Goal: Task Accomplishment & Management: Manage account settings

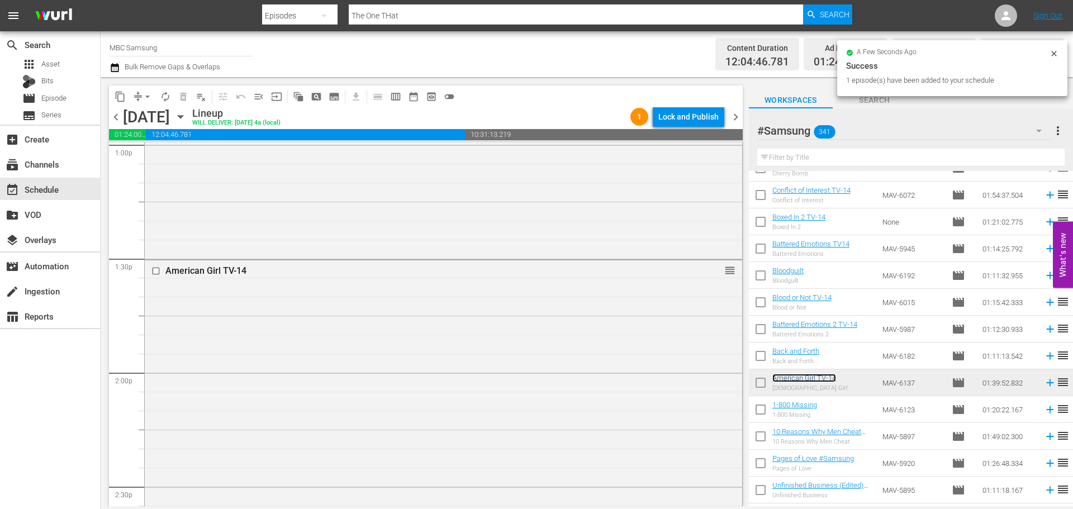
scroll to position [3075, 0]
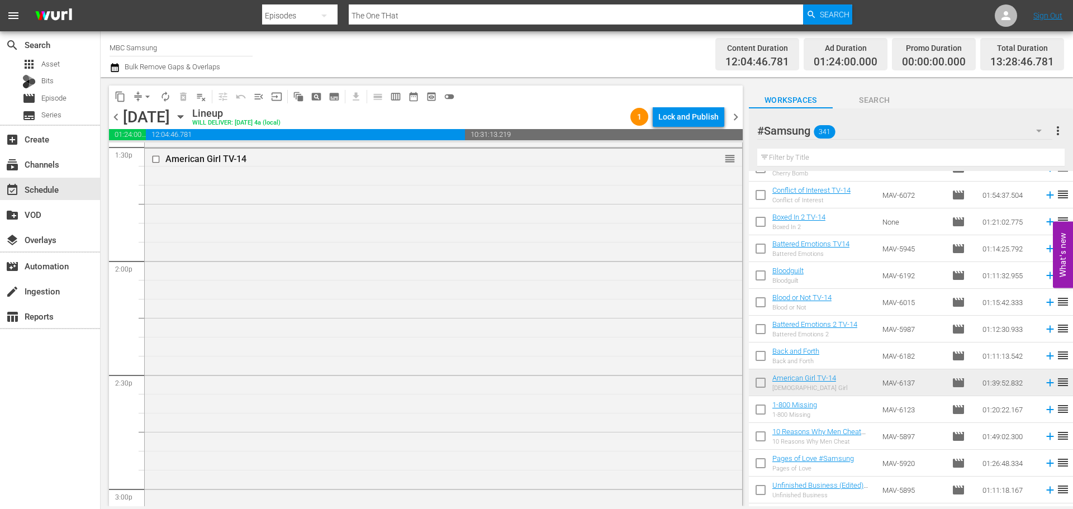
drag, startPoint x: 579, startPoint y: 283, endPoint x: 615, endPoint y: 277, distance: 36.4
click at [579, 283] on div "American Girl TV-14 reorder" at bounding box center [444, 337] width 598 height 376
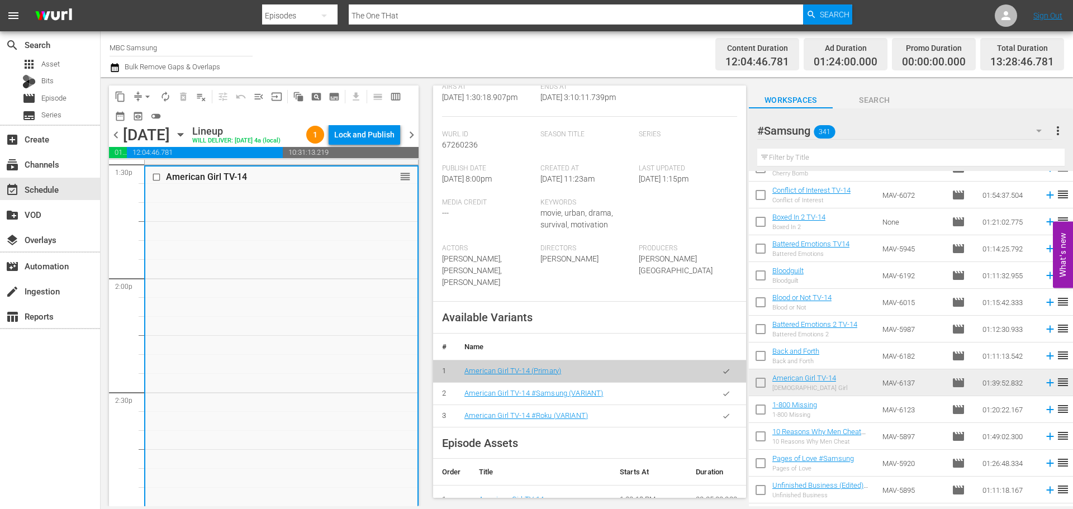
scroll to position [280, 0]
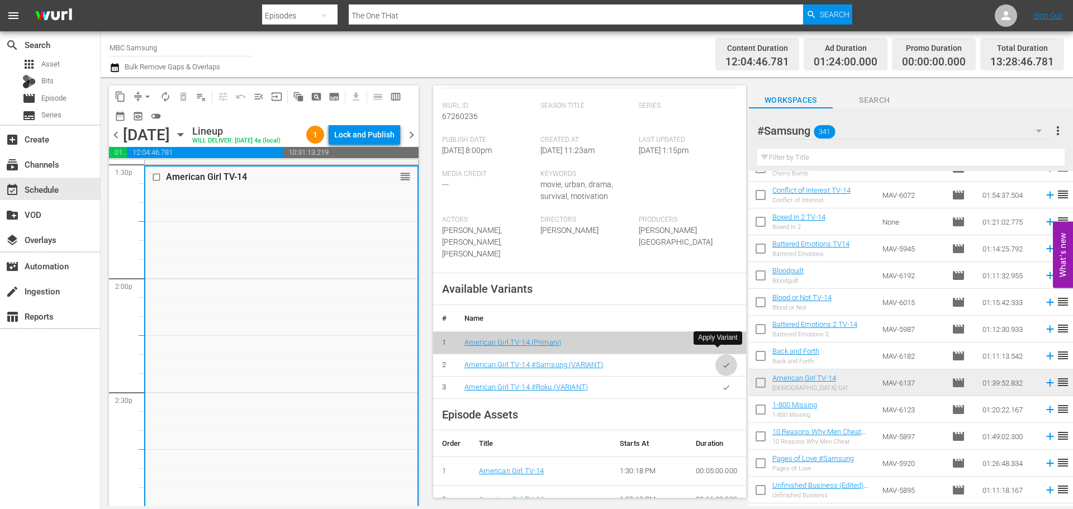
click at [725, 354] on button "button" at bounding box center [727, 365] width 22 height 22
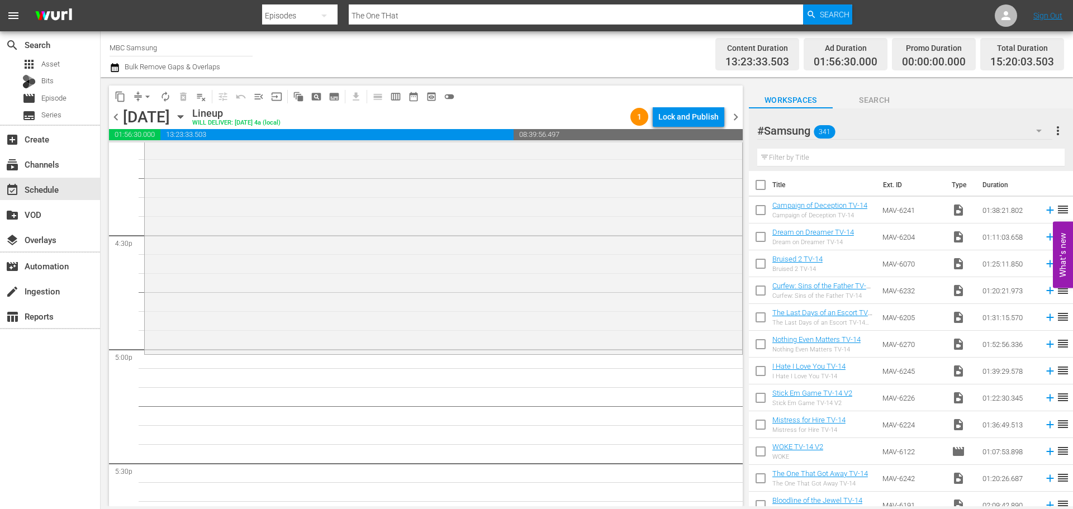
scroll to position [0, 0]
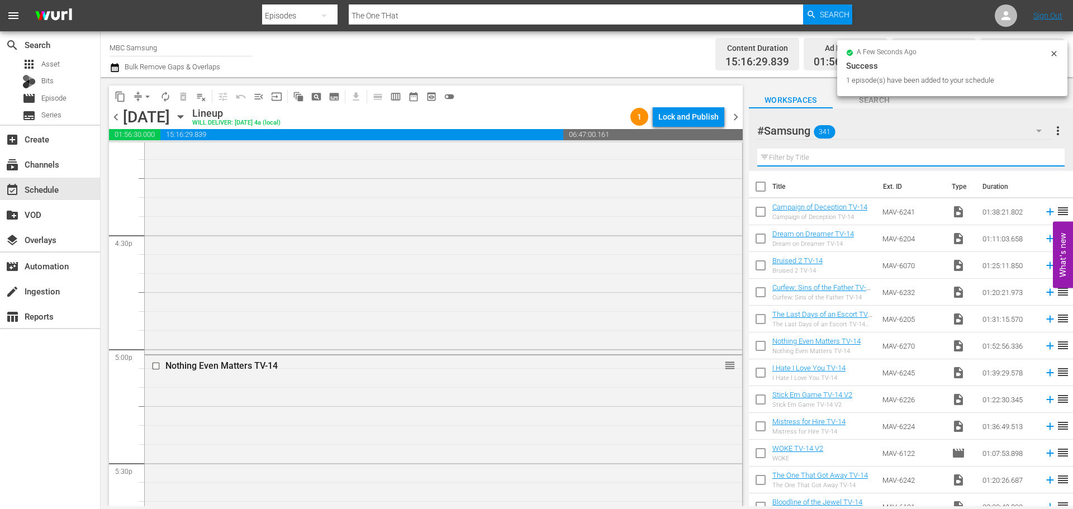
click at [829, 161] on input "text" at bounding box center [912, 158] width 308 height 18
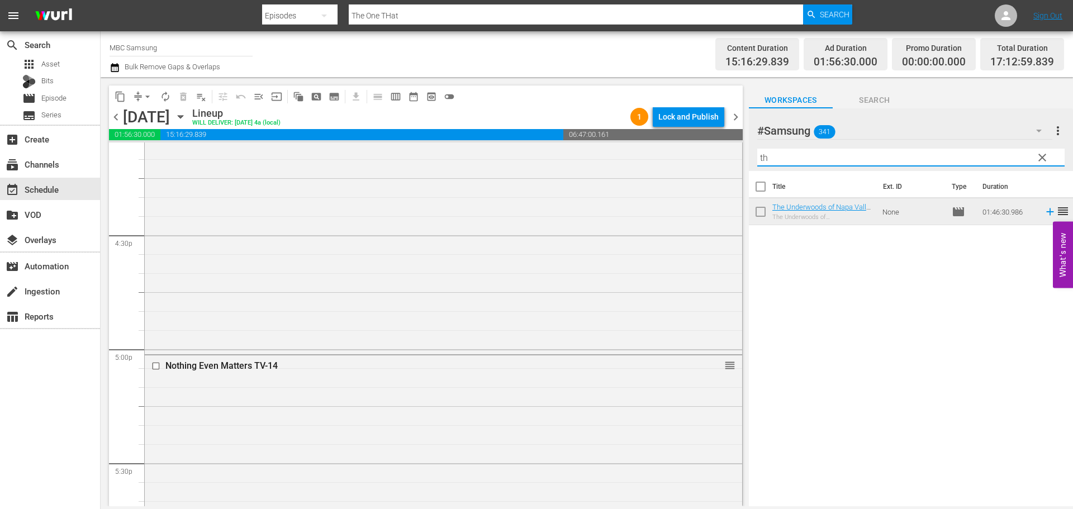
type input "t"
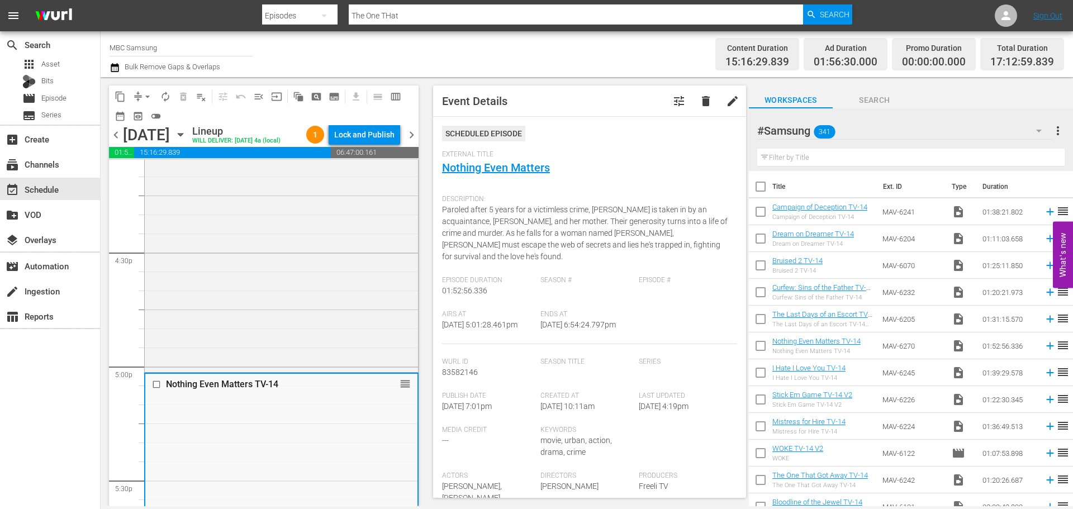
scroll to position [280, 0]
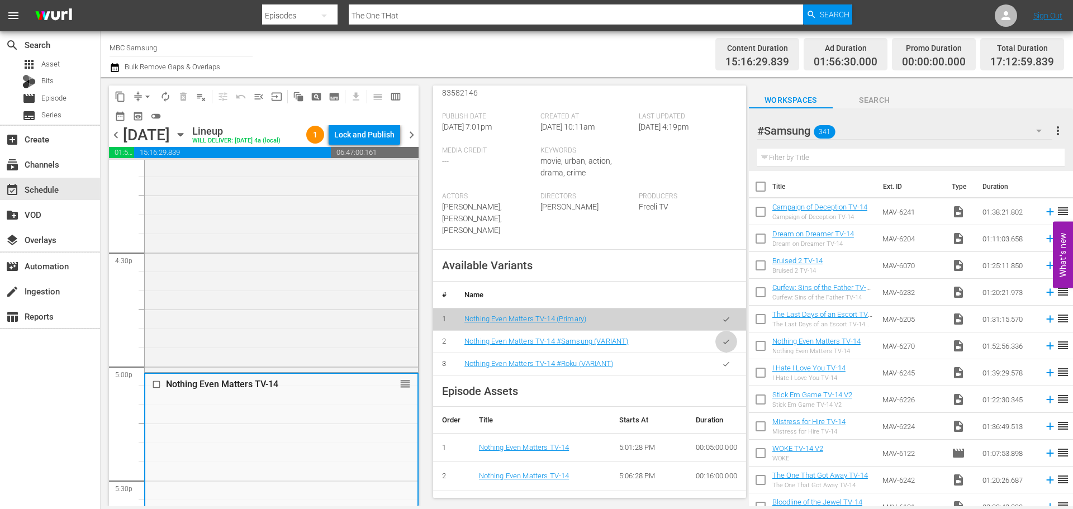
click at [722, 338] on icon "button" at bounding box center [726, 342] width 8 height 8
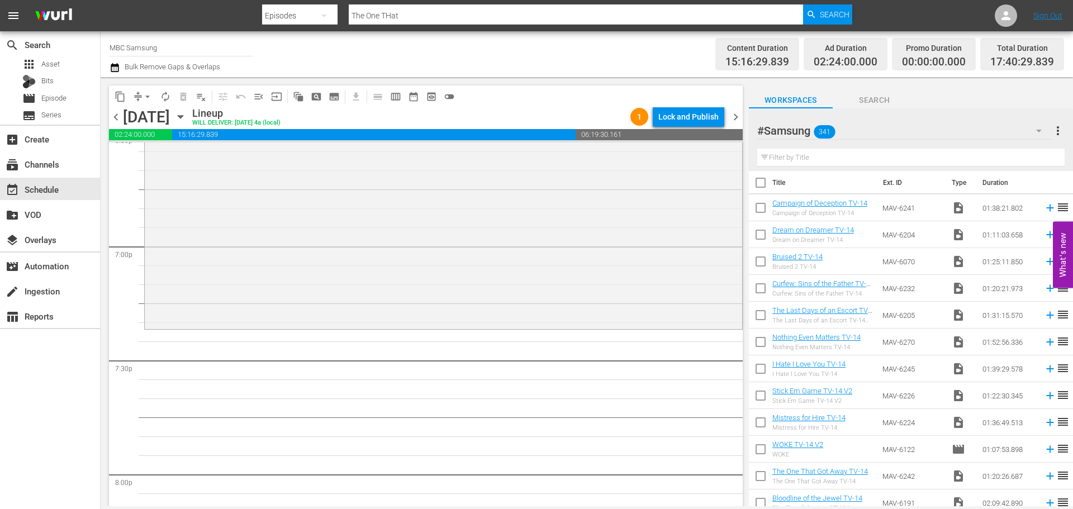
scroll to position [0, 0]
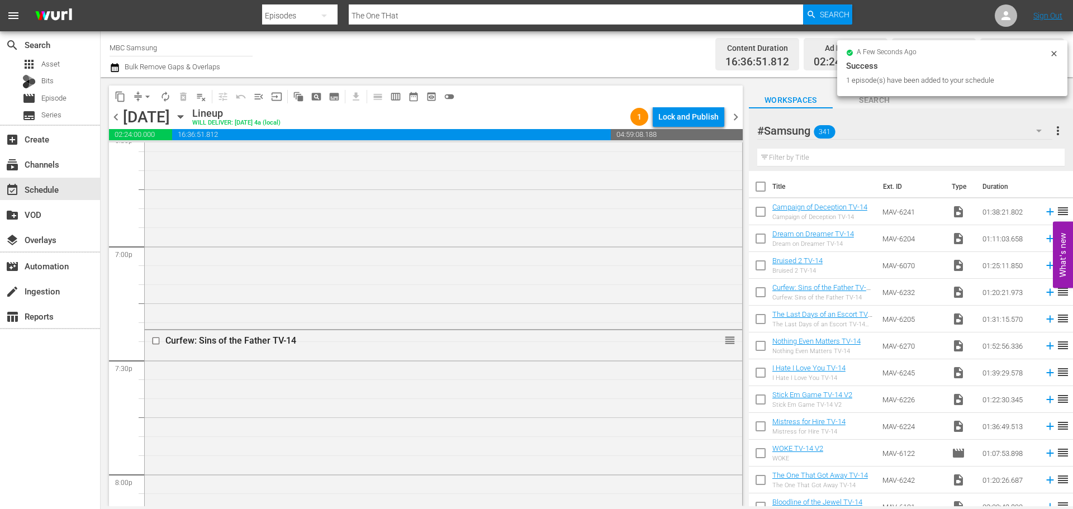
click at [446, 387] on div "Curfew: Sins of the Father TV-14 reorder" at bounding box center [444, 481] width 598 height 302
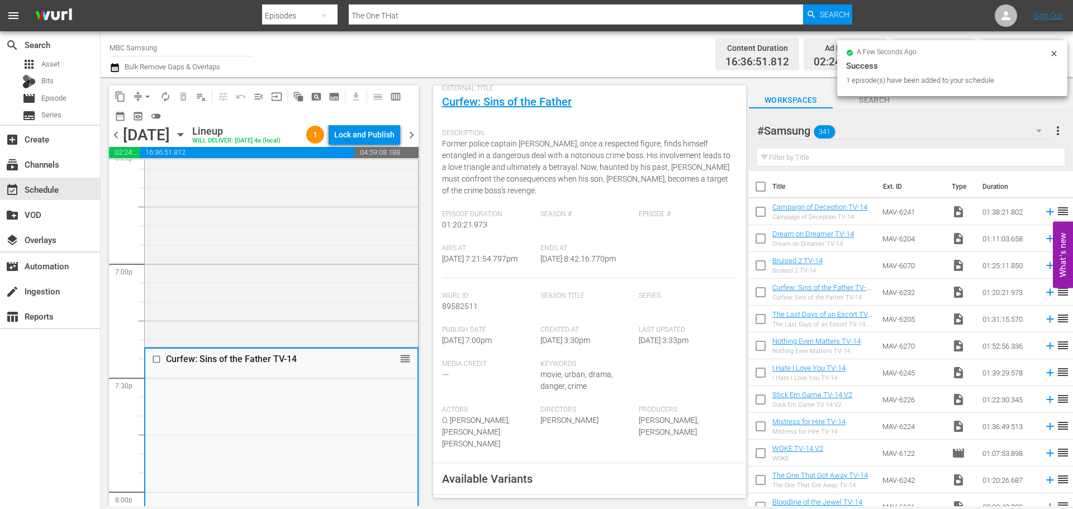
scroll to position [335, 0]
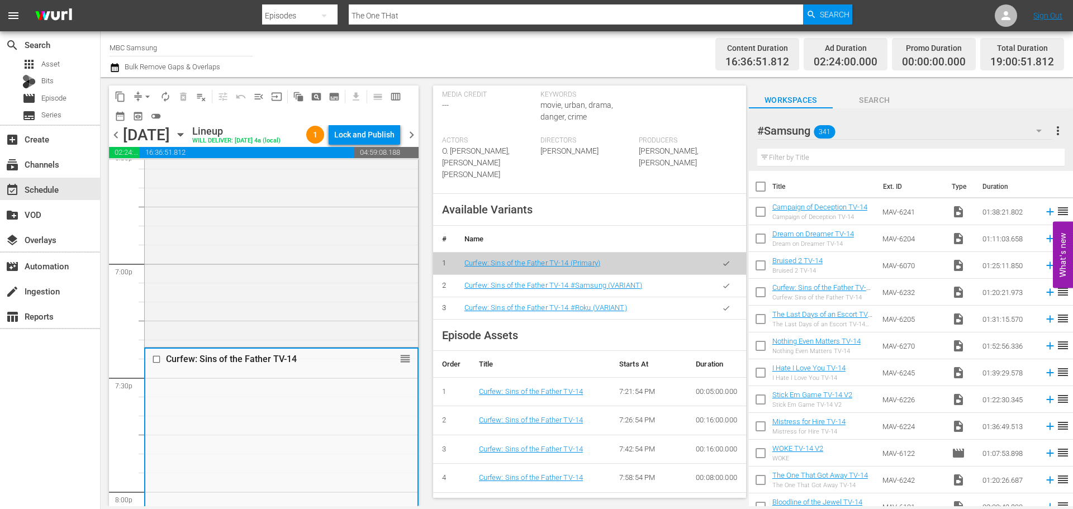
click at [722, 290] on icon "button" at bounding box center [726, 286] width 8 height 8
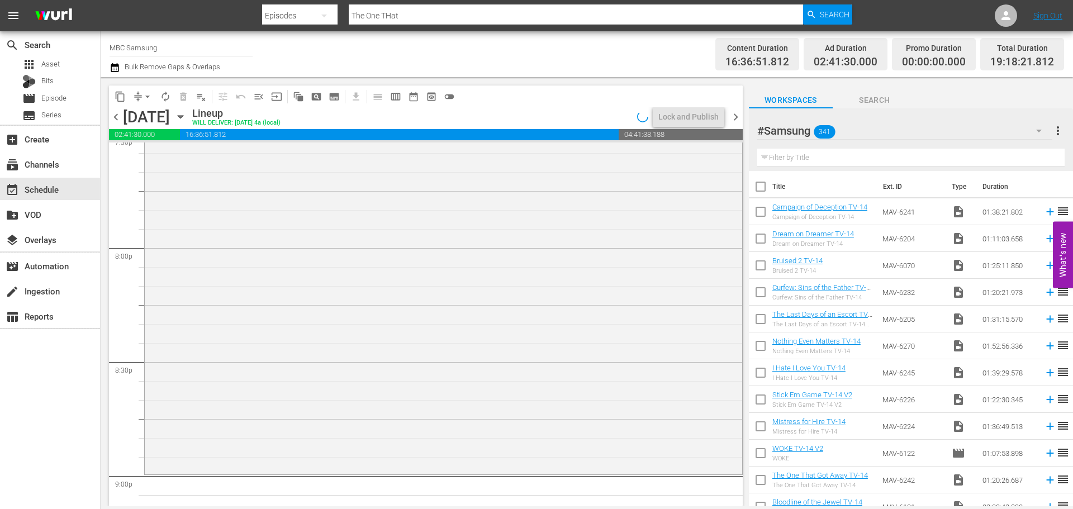
scroll to position [4678, 0]
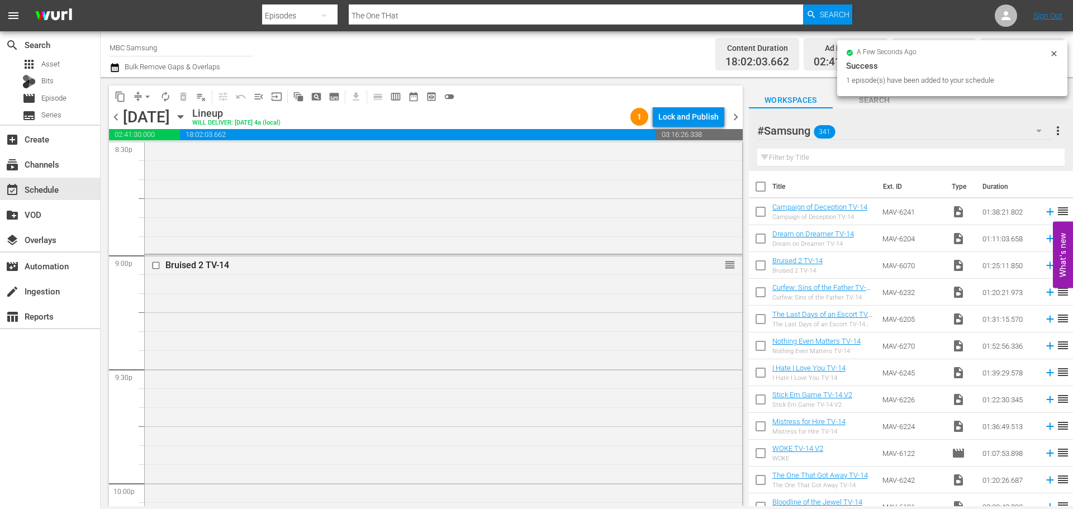
click at [458, 328] on div "Bruised 2 TV-14 reorder" at bounding box center [444, 415] width 598 height 320
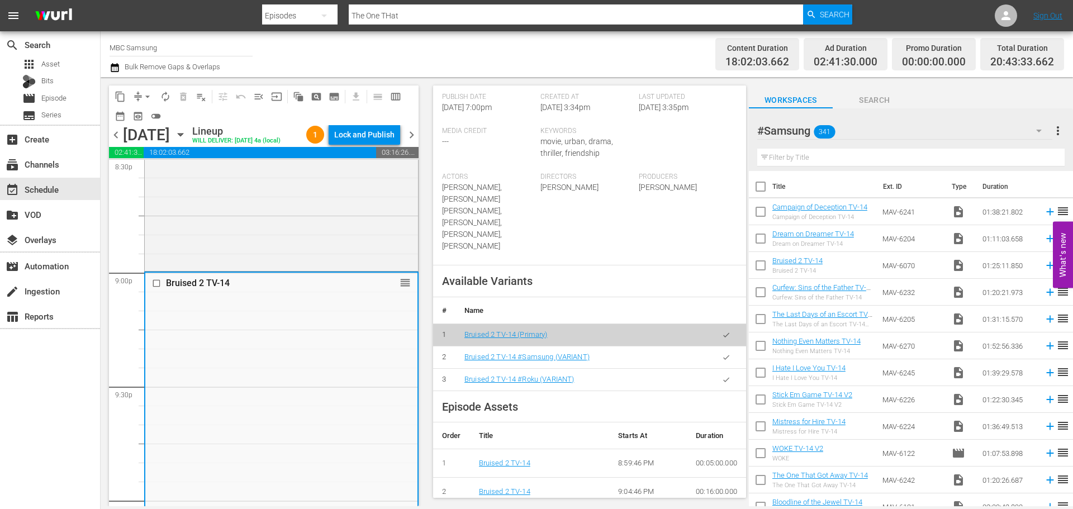
scroll to position [280, 0]
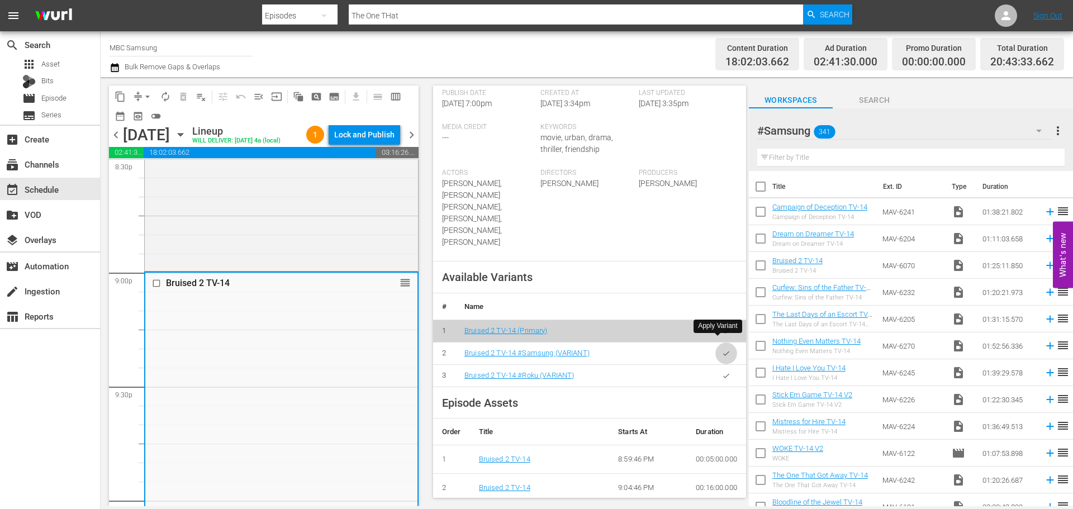
click at [726, 344] on button "button" at bounding box center [727, 354] width 22 height 22
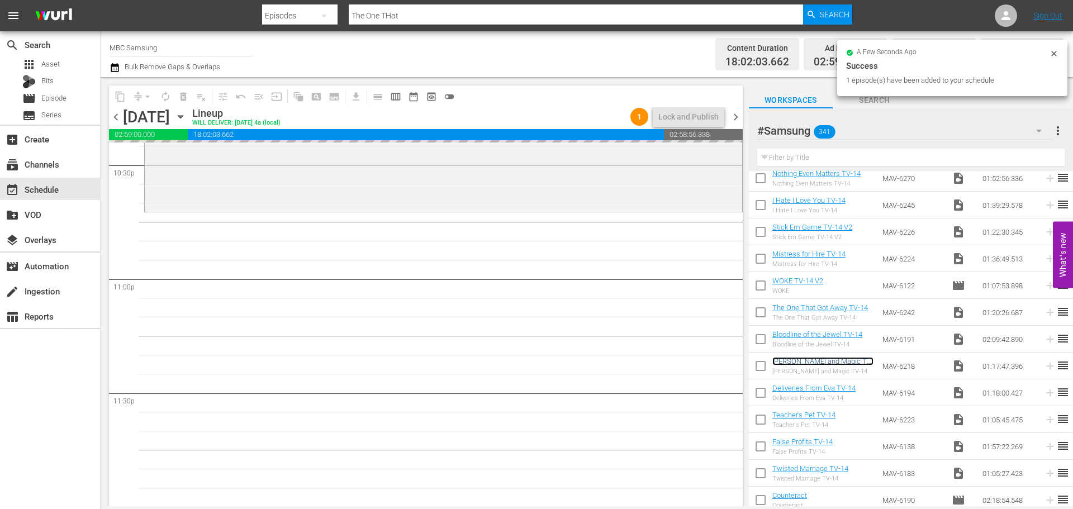
scroll to position [5111, 0]
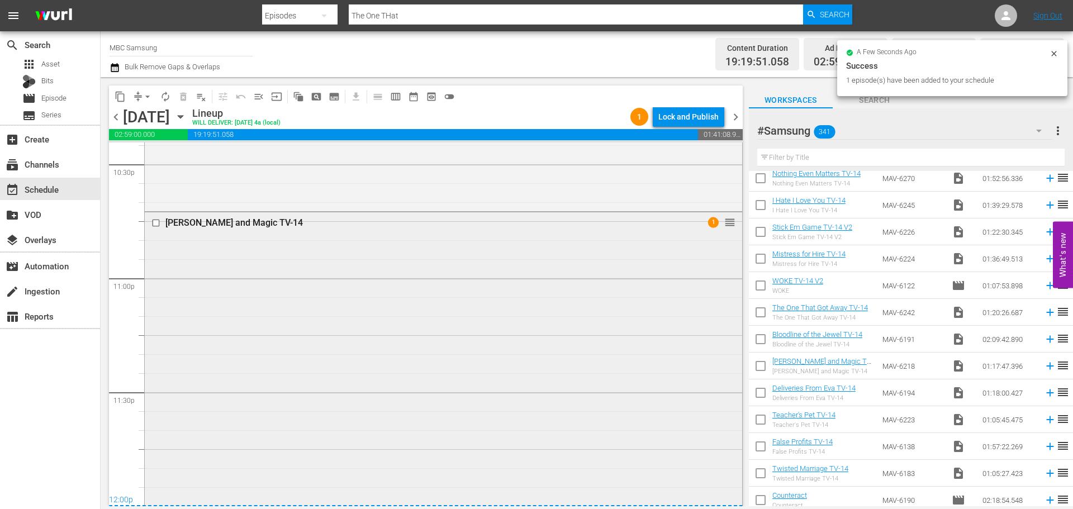
click at [355, 285] on div "[PERSON_NAME] and Magic TV-14 1 reorder" at bounding box center [444, 358] width 598 height 292
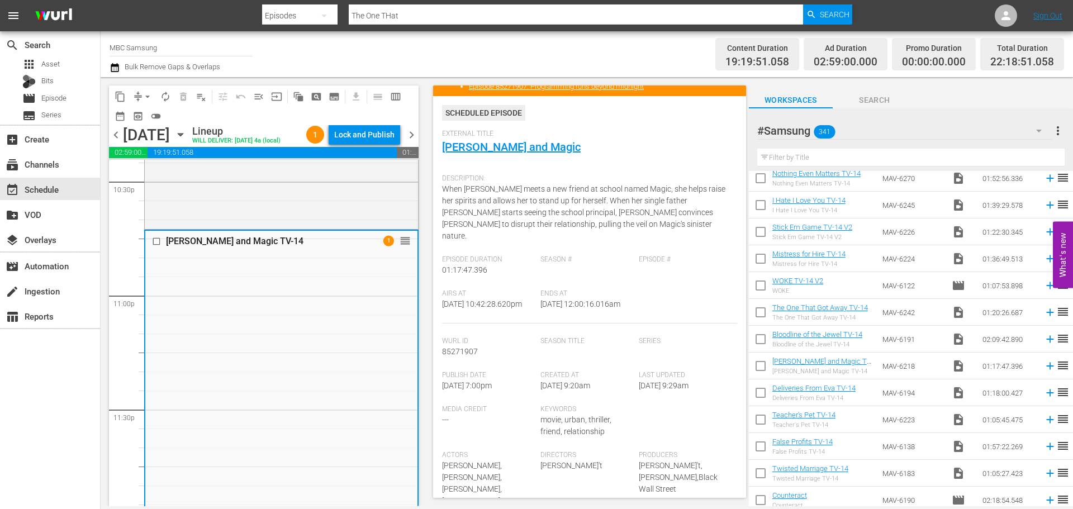
scroll to position [224, 0]
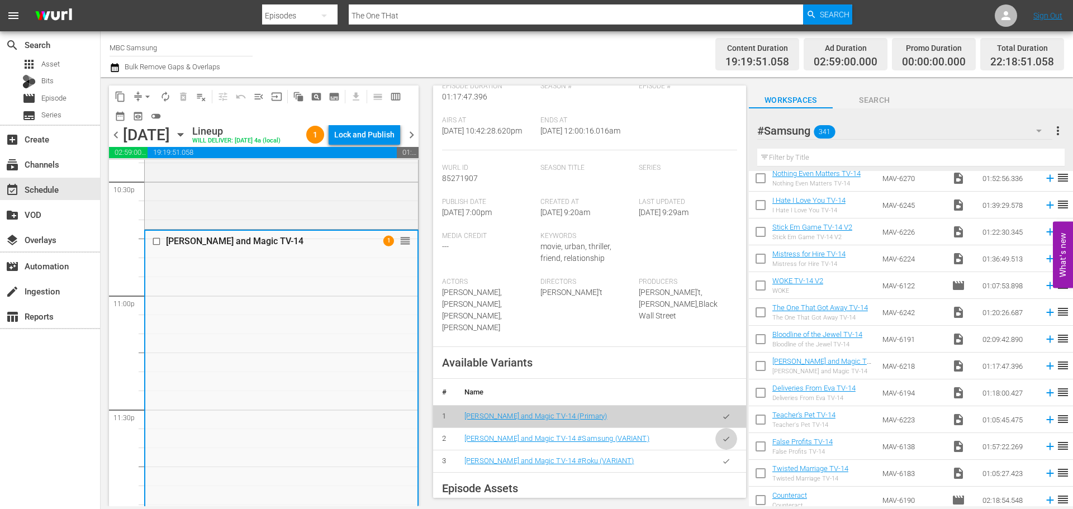
click at [722, 435] on icon "button" at bounding box center [726, 439] width 8 height 8
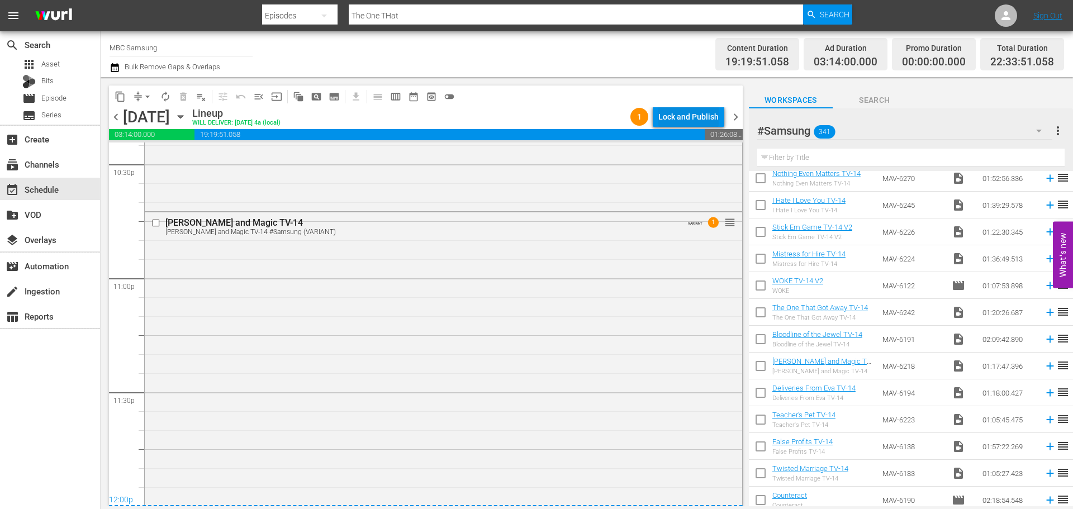
click at [687, 122] on div "Lock and Publish" at bounding box center [689, 117] width 60 height 20
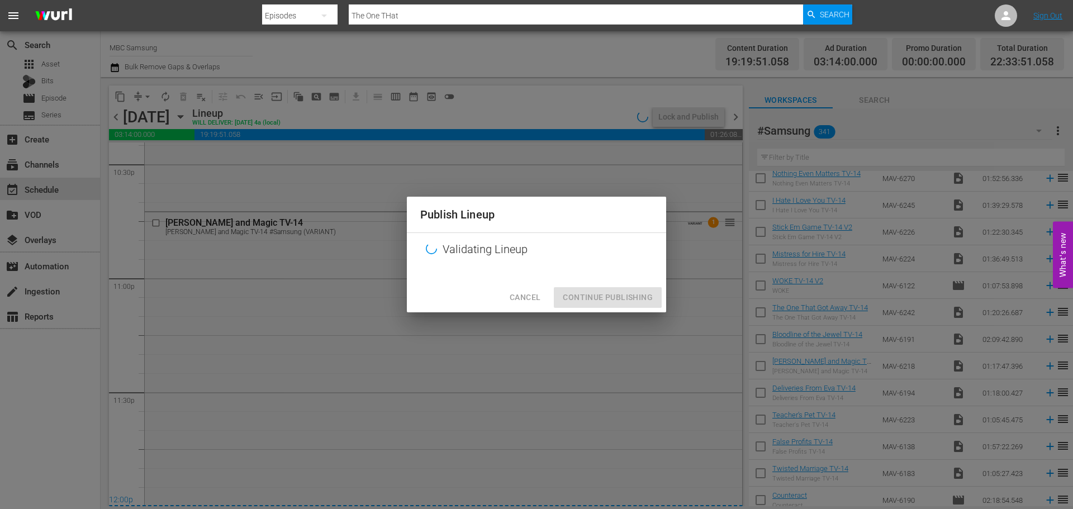
click at [616, 296] on div "Cancel Continue Publishing" at bounding box center [536, 298] width 259 height 30
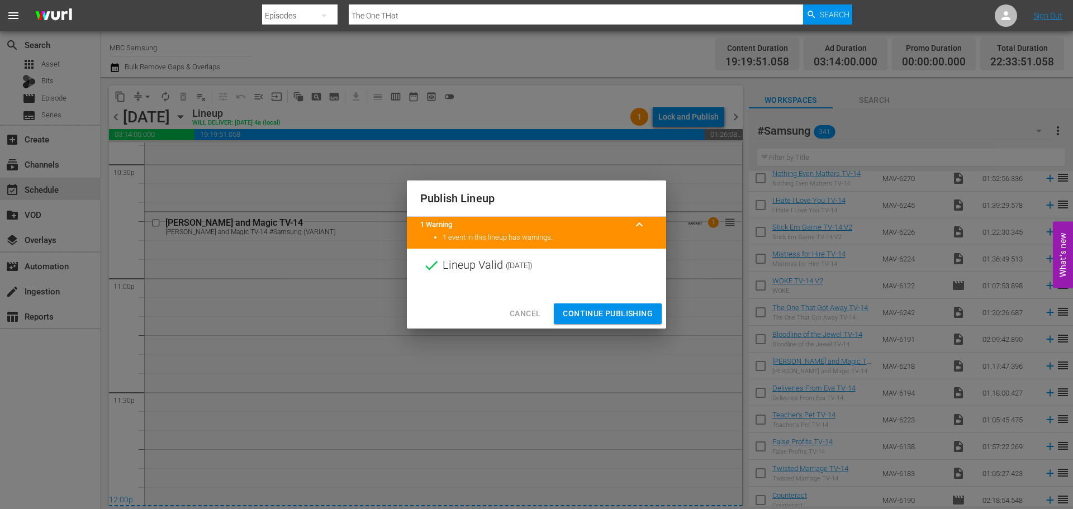
click at [616, 314] on span "Continue Publishing" at bounding box center [608, 314] width 90 height 14
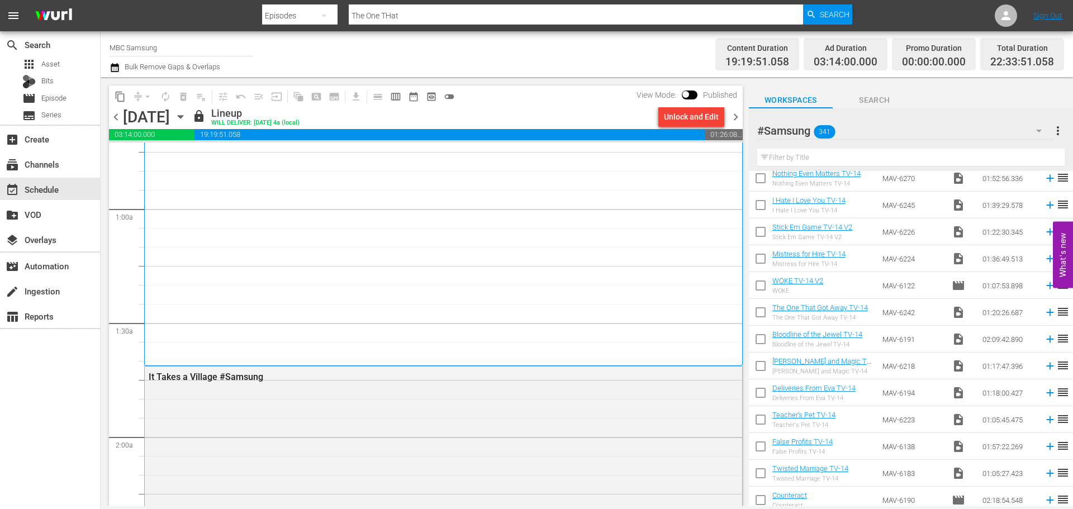
scroll to position [0, 0]
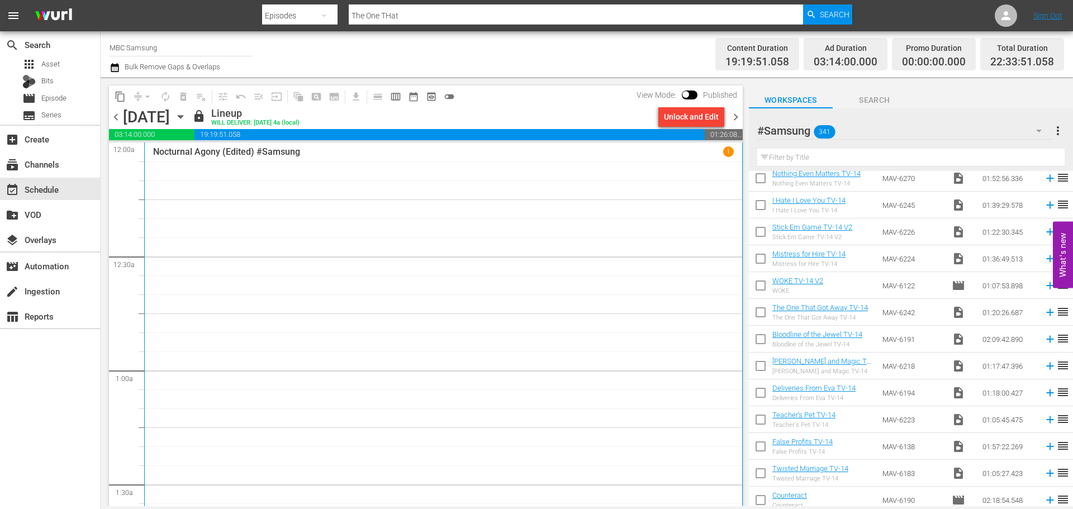
click at [735, 116] on span "chevron_right" at bounding box center [736, 117] width 14 height 14
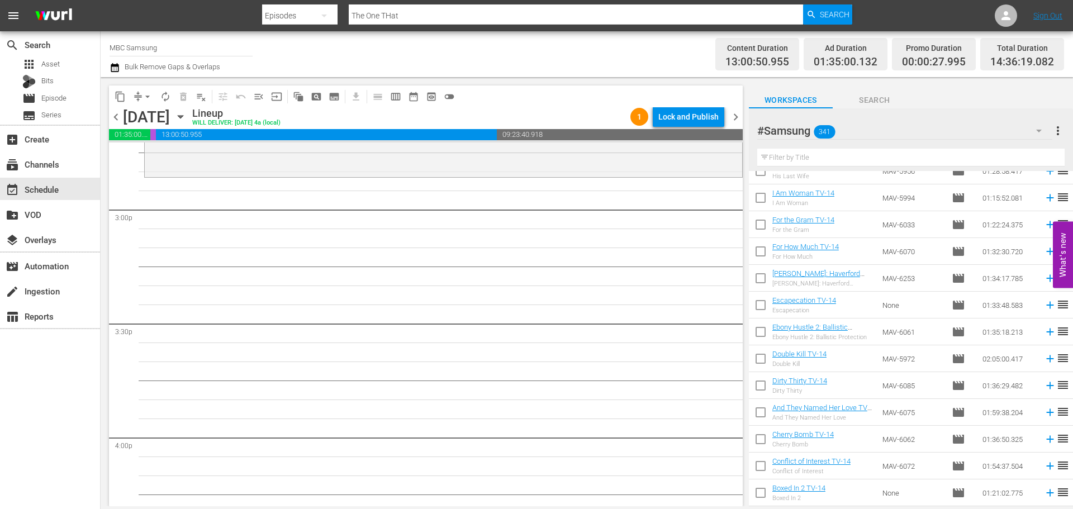
scroll to position [2373, 0]
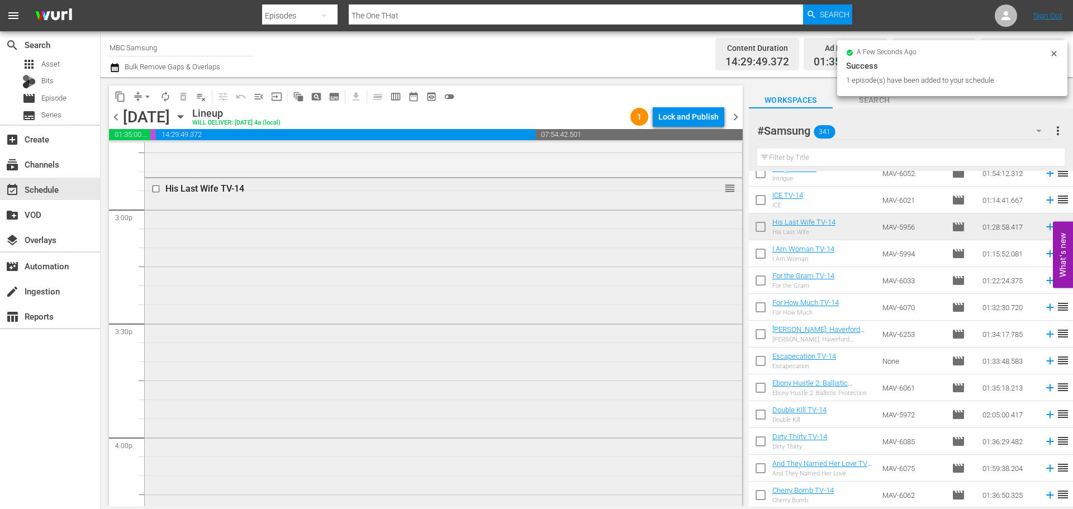
click at [423, 250] on div "His Last Wife TV-14 reorder" at bounding box center [444, 345] width 598 height 335
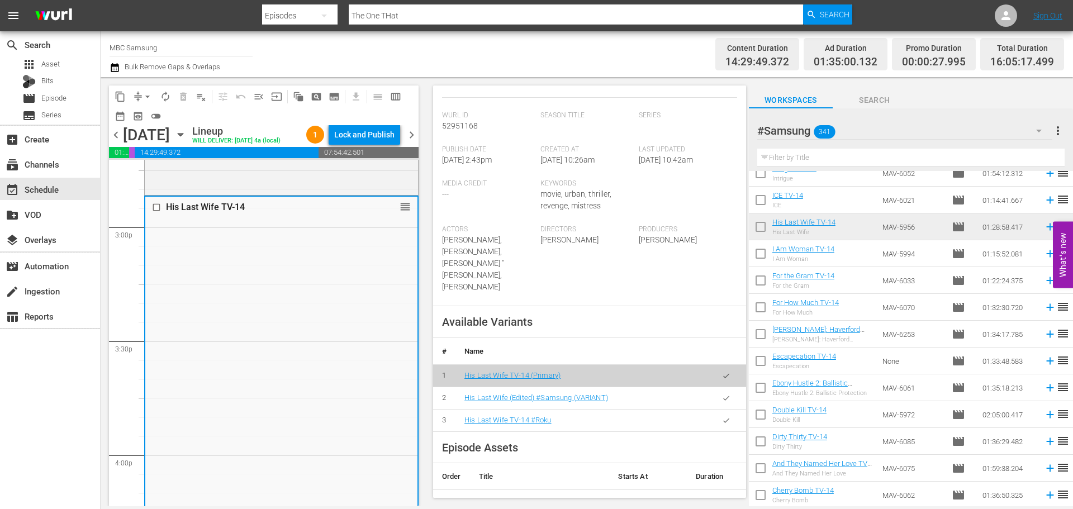
scroll to position [224, 0]
click at [723, 387] on button "button" at bounding box center [727, 398] width 22 height 22
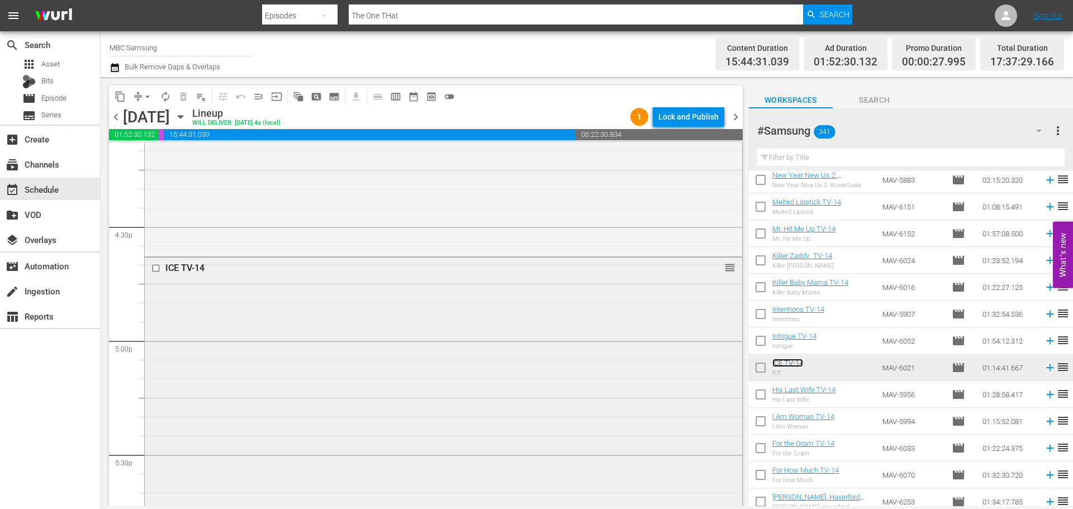
scroll to position [3746, 0]
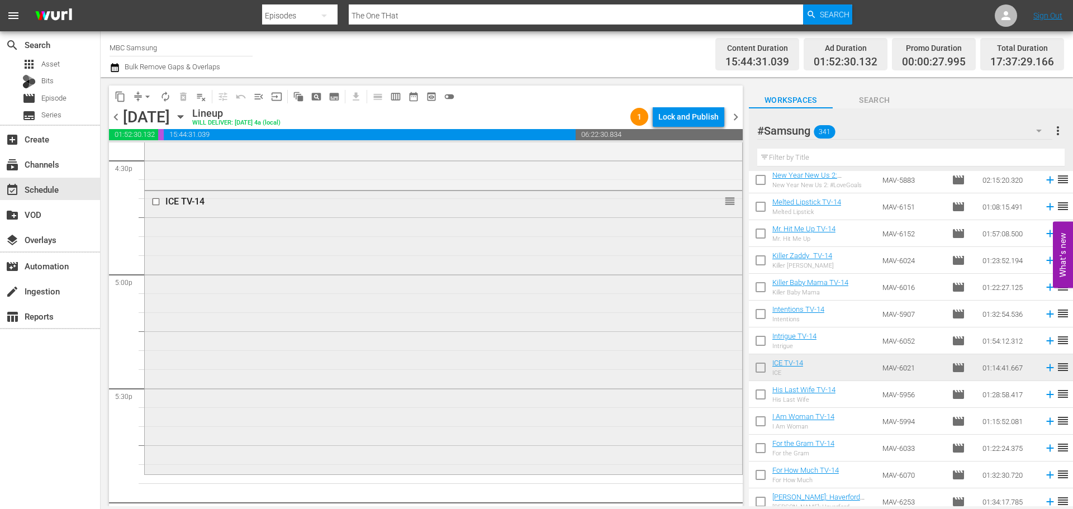
click at [426, 306] on div "ICE TV-14 reorder" at bounding box center [444, 331] width 598 height 281
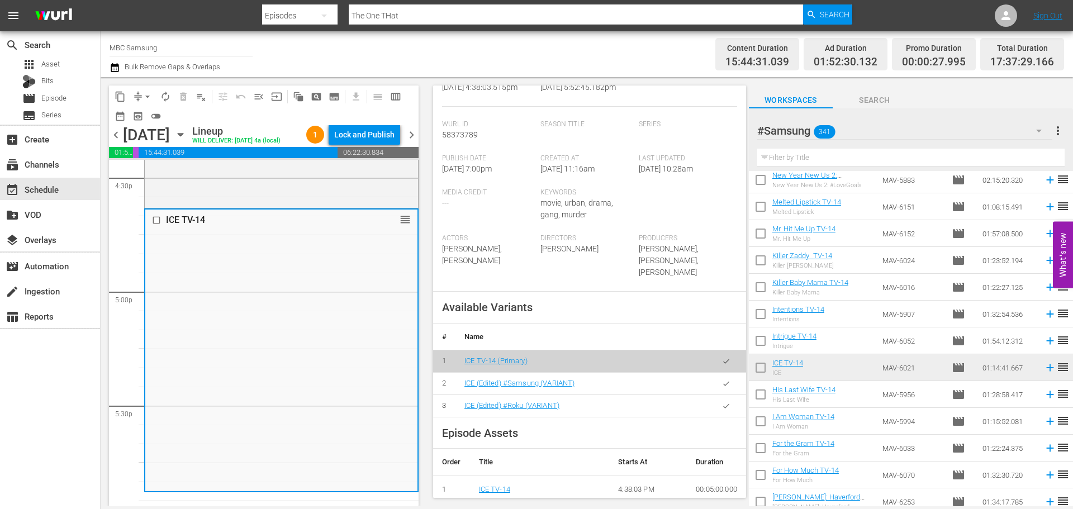
scroll to position [280, 0]
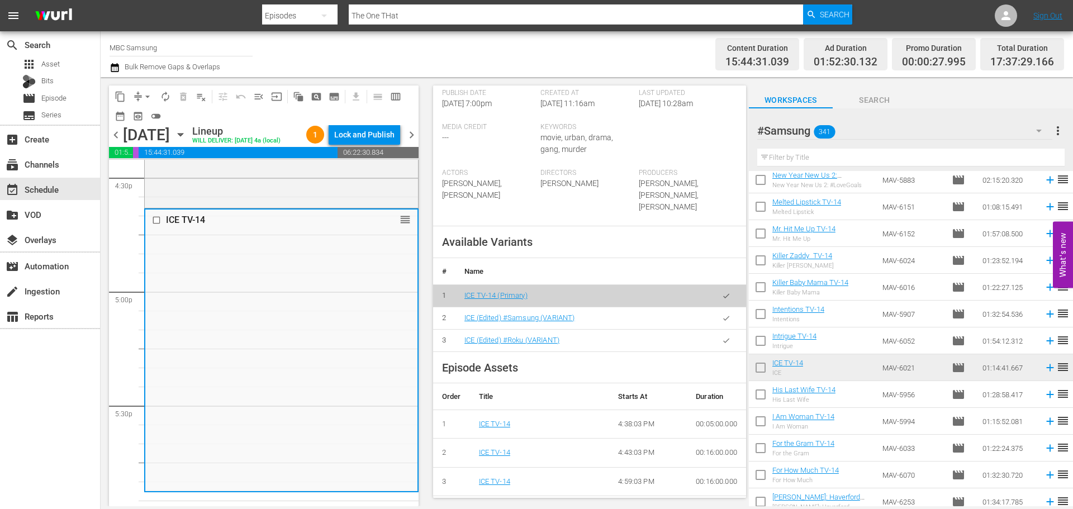
click at [722, 323] on icon "button" at bounding box center [726, 318] width 8 height 8
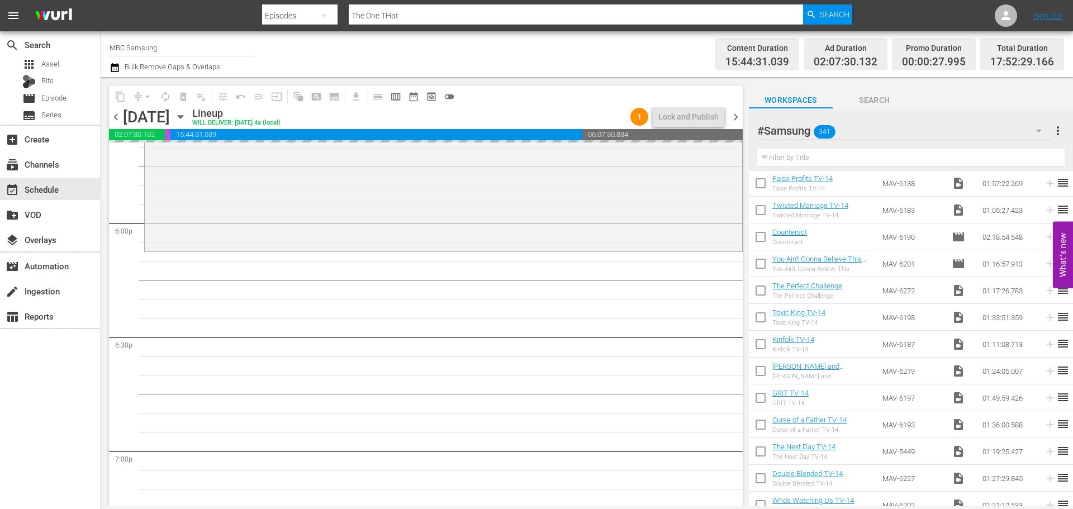
scroll to position [472, 0]
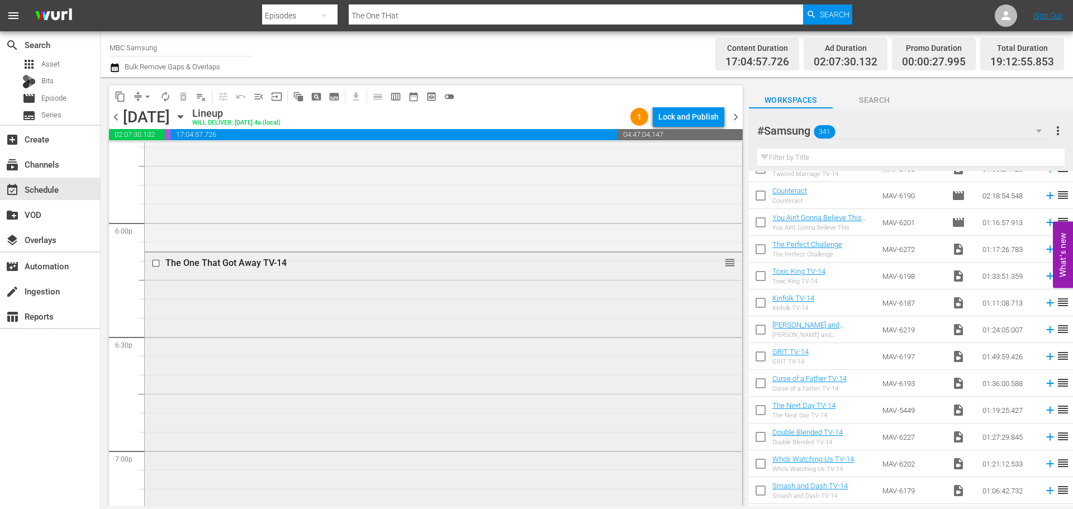
click at [520, 325] on div "The One That Got Away TV-14 reorder" at bounding box center [444, 404] width 598 height 302
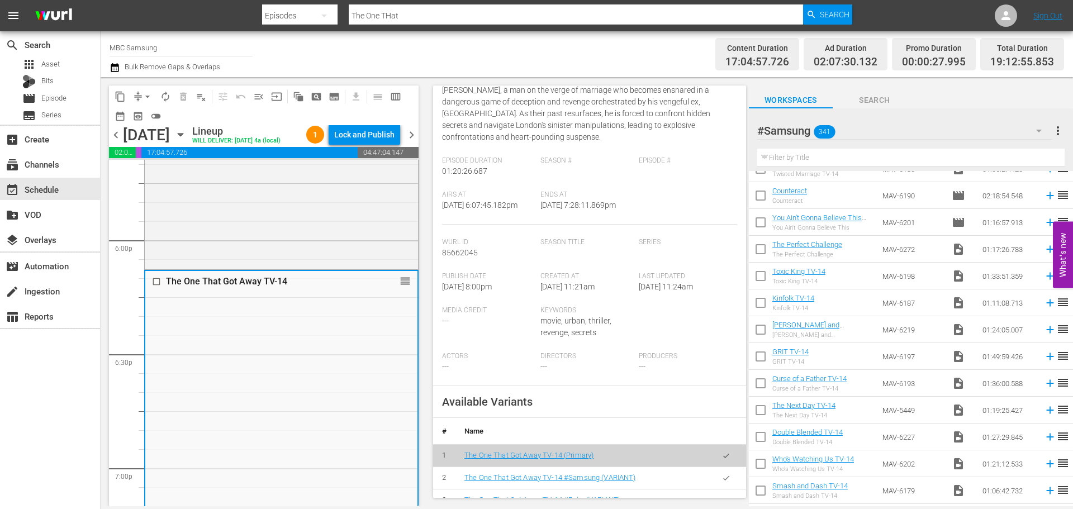
scroll to position [280, 0]
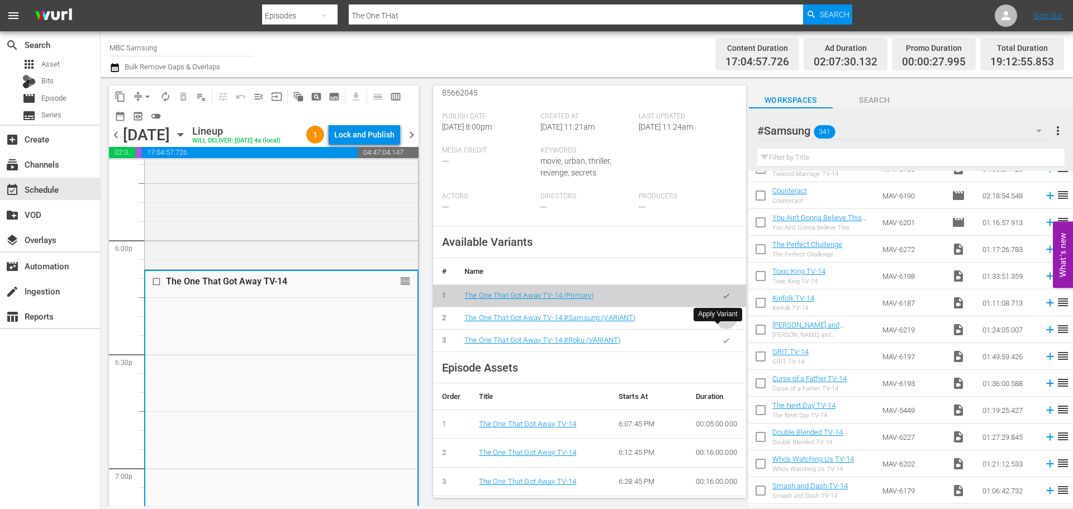
click at [716, 329] on button "button" at bounding box center [727, 319] width 22 height 22
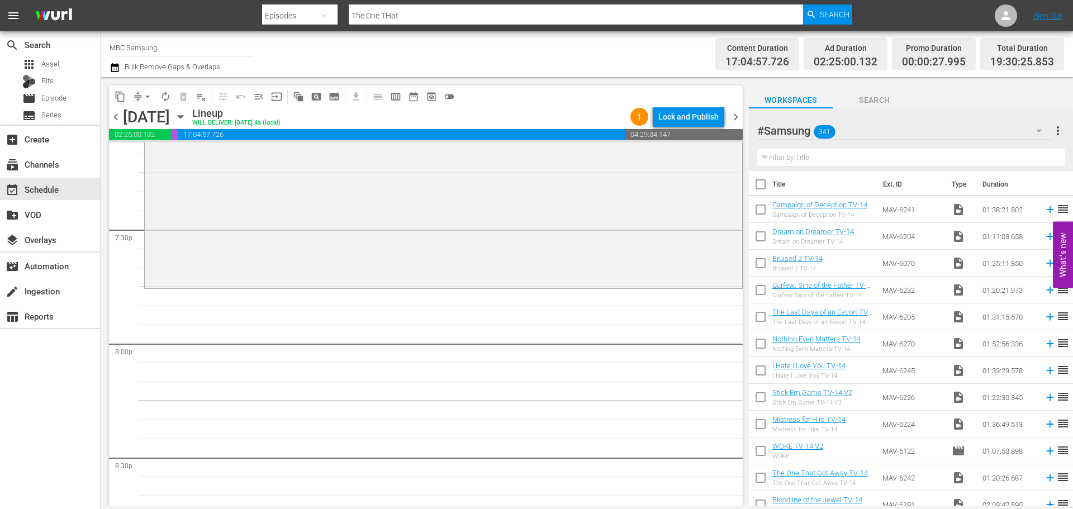
scroll to position [0, 0]
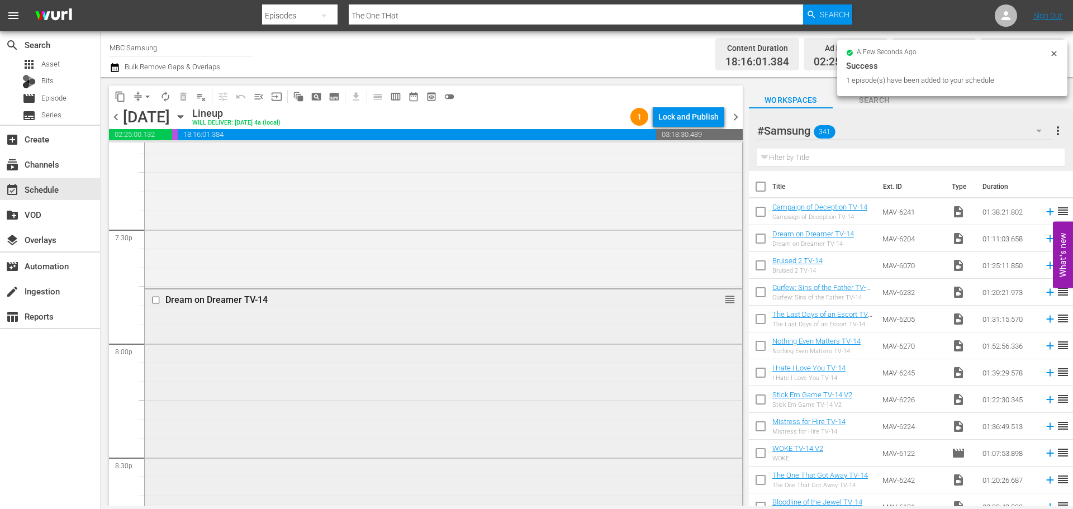
click at [400, 376] on div "Dream on Dreamer TV-14 reorder" at bounding box center [444, 423] width 598 height 267
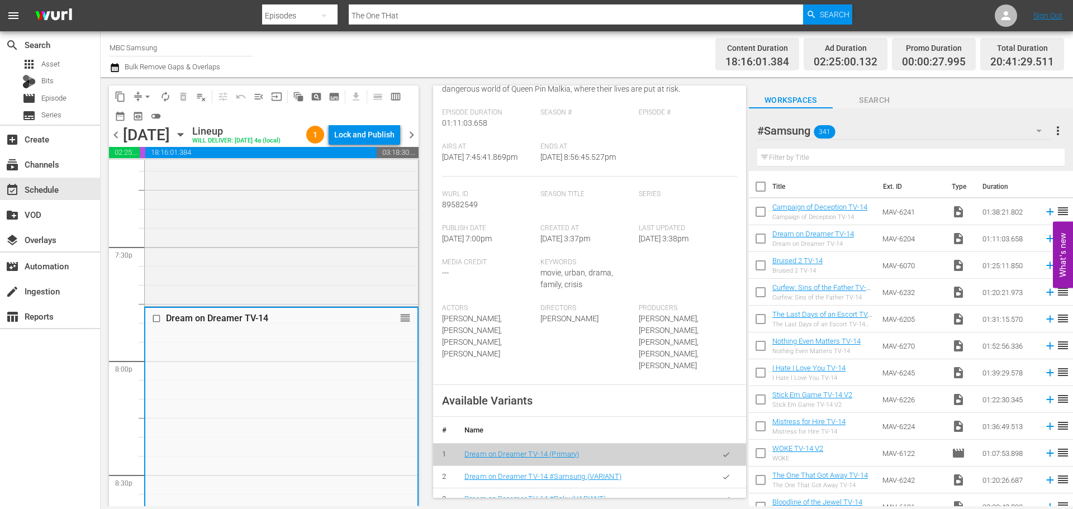
scroll to position [400, 0]
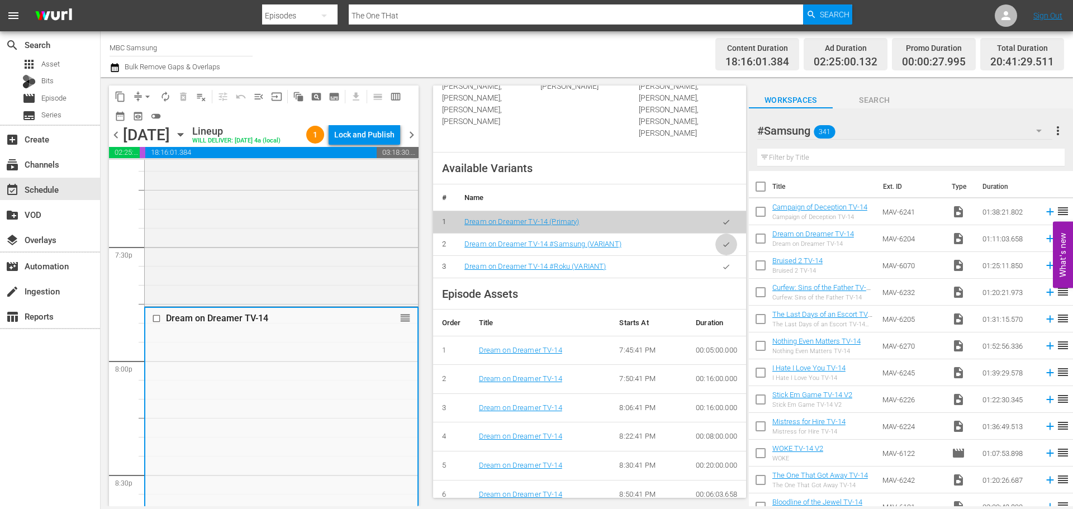
click at [722, 240] on icon "button" at bounding box center [726, 244] width 8 height 8
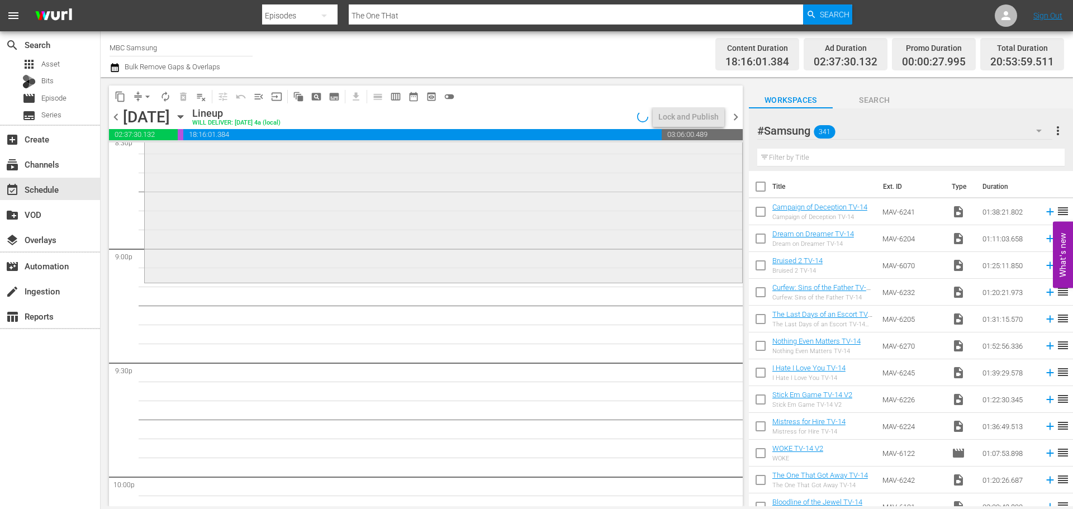
scroll to position [4697, 0]
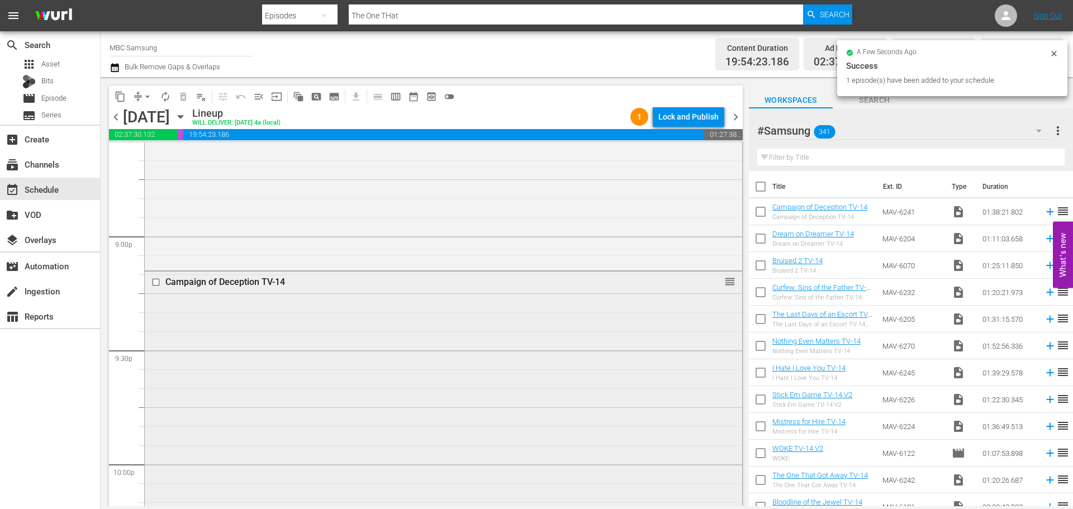
click at [543, 302] on div "Campaign of Deception TV-14 reorder" at bounding box center [444, 457] width 598 height 371
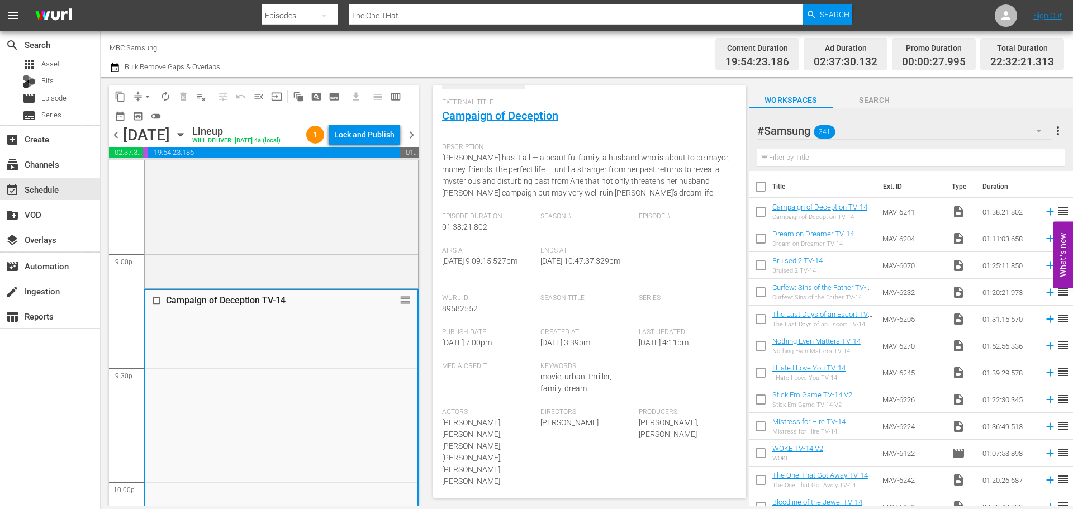
scroll to position [335, 0]
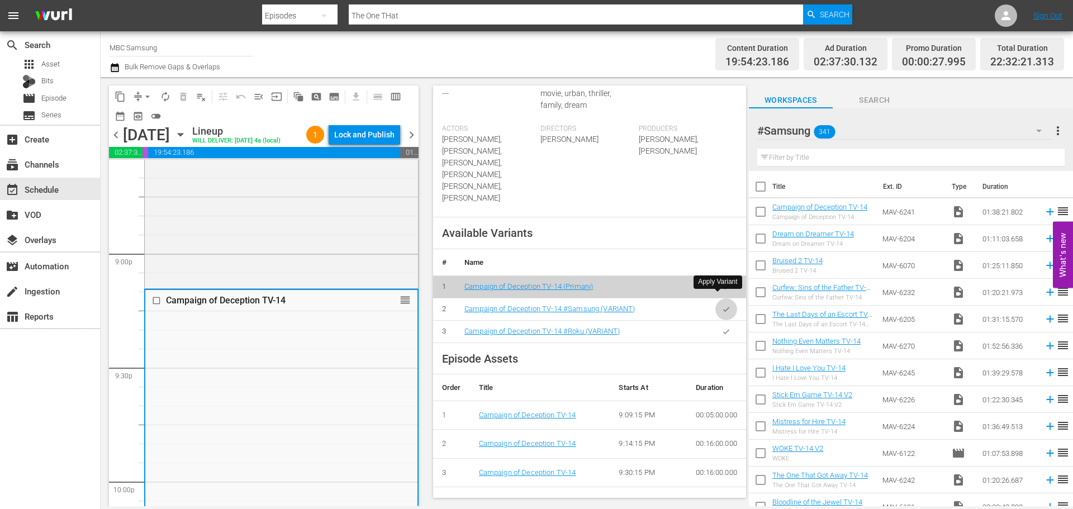
click at [717, 299] on button "button" at bounding box center [727, 310] width 22 height 22
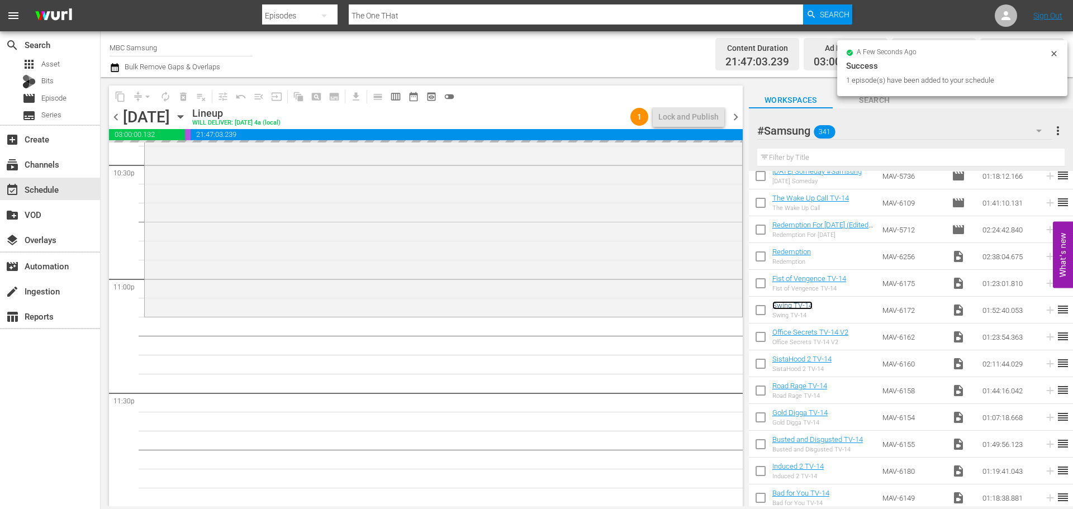
scroll to position [5111, 0]
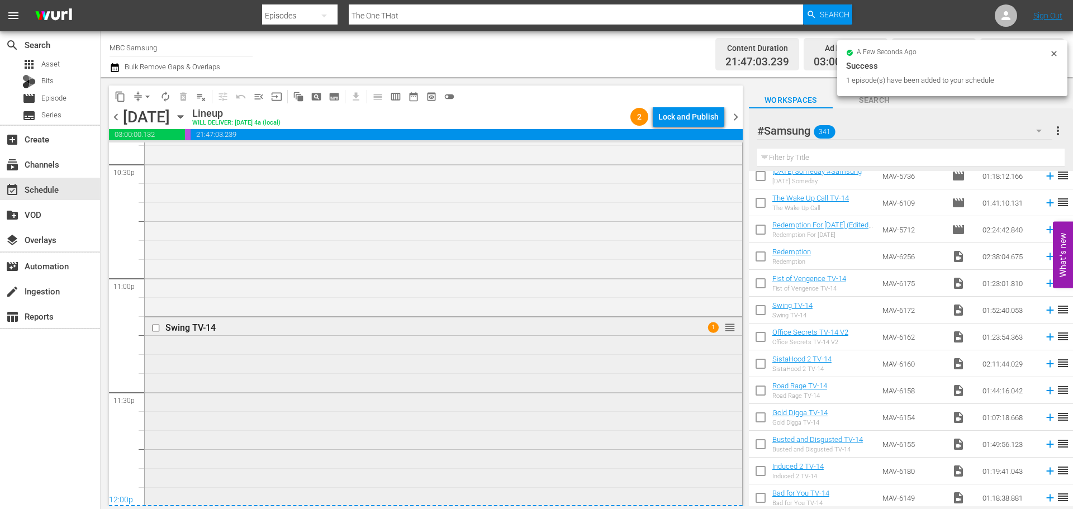
drag, startPoint x: 376, startPoint y: 390, endPoint x: 347, endPoint y: 379, distance: 31.0
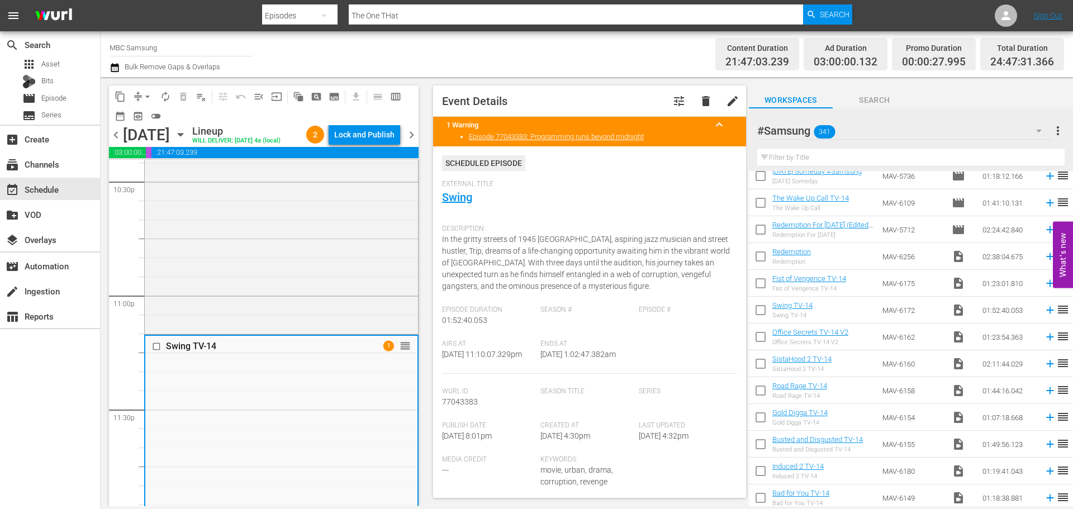
scroll to position [280, 0]
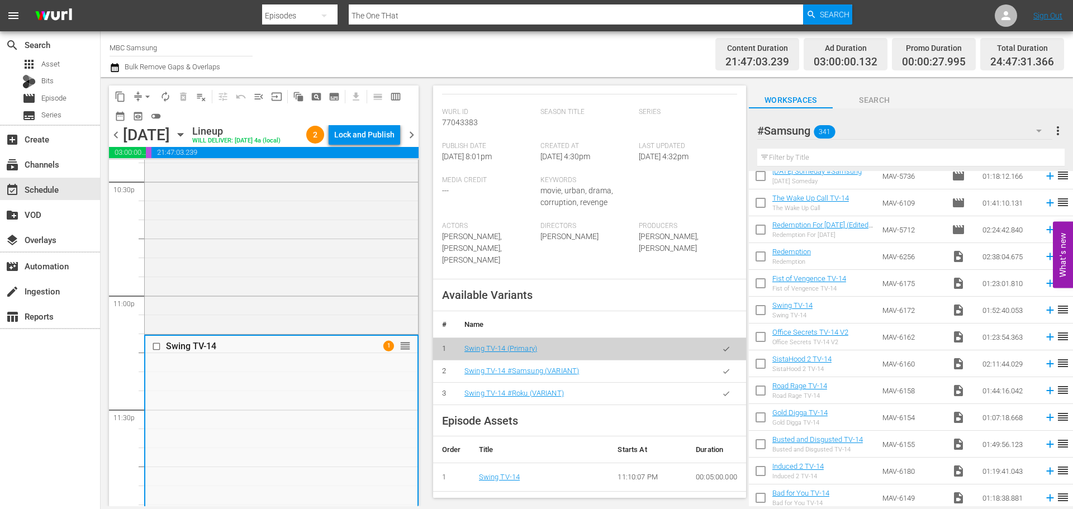
click at [722, 370] on icon "button" at bounding box center [726, 371] width 8 height 8
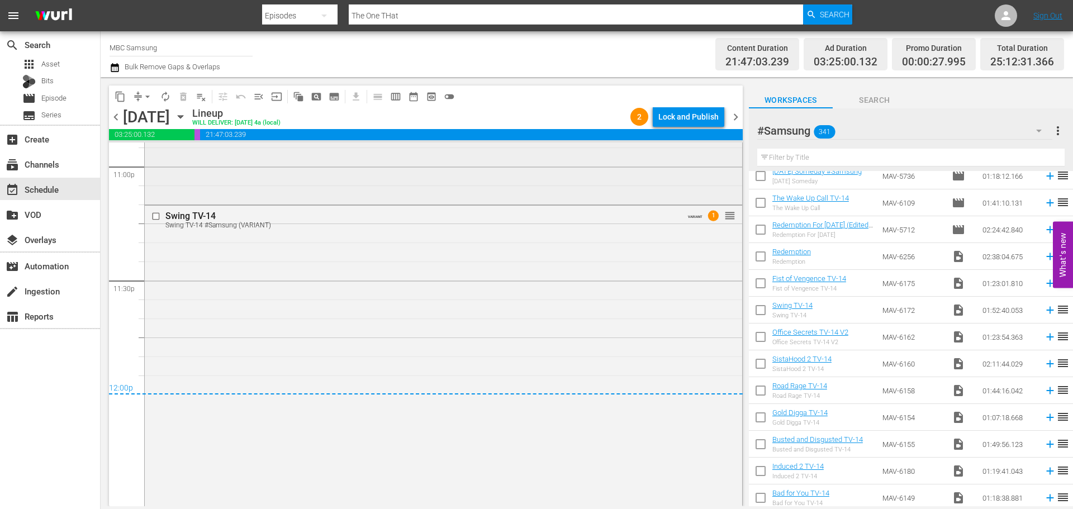
scroll to position [4887, 0]
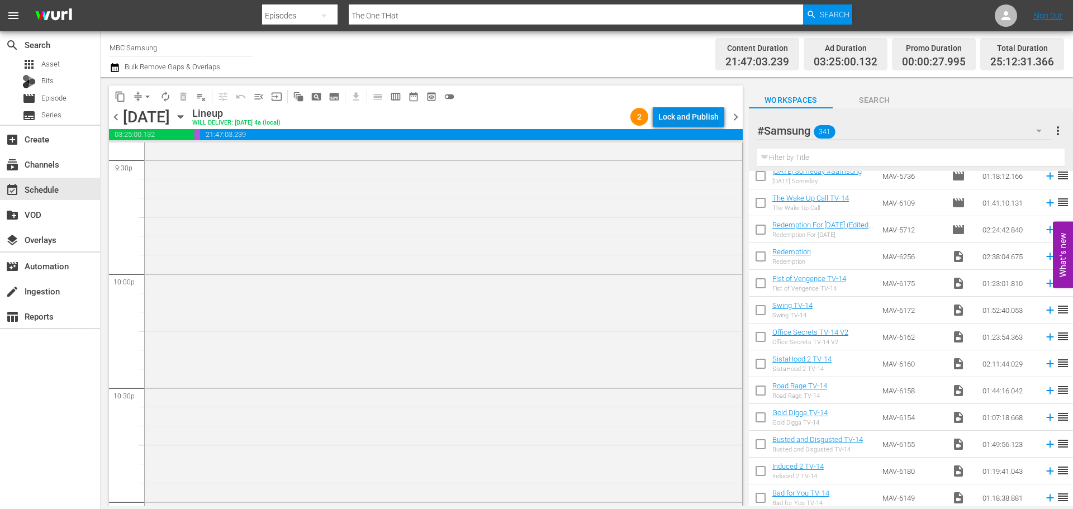
click at [679, 114] on div "Lock and Publish" at bounding box center [689, 117] width 60 height 20
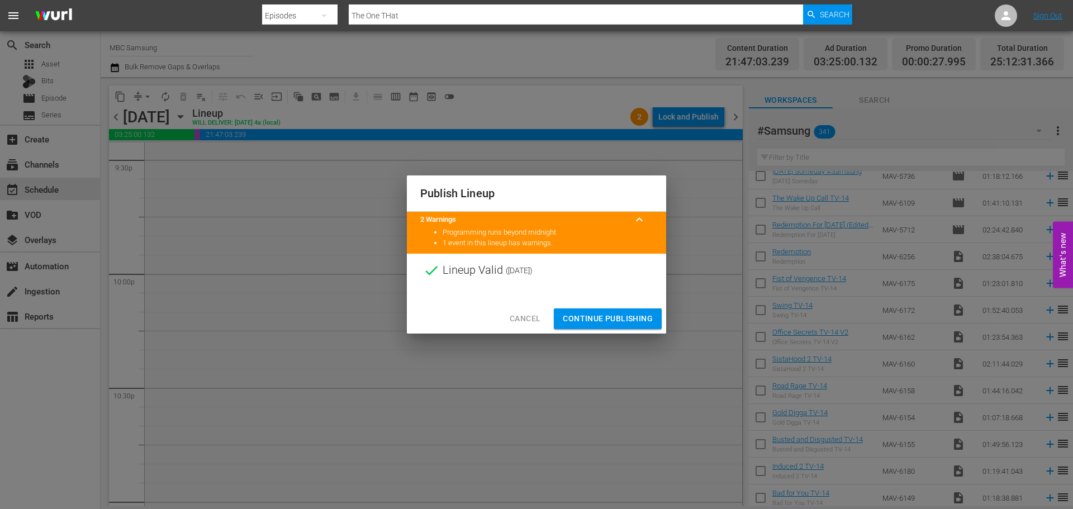
click at [612, 303] on div at bounding box center [536, 295] width 259 height 17
click at [598, 318] on span "Continue Publishing" at bounding box center [608, 319] width 90 height 14
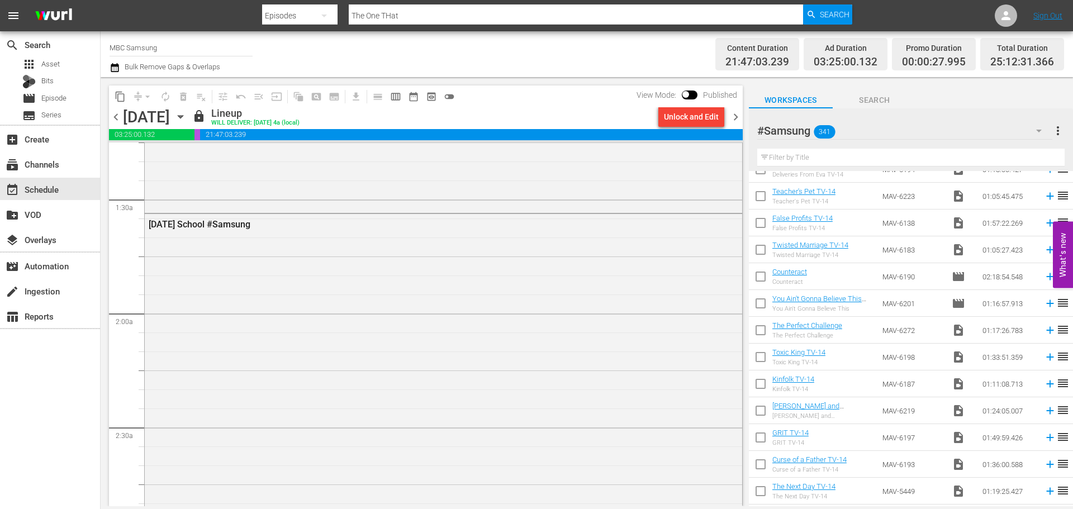
scroll to position [0, 0]
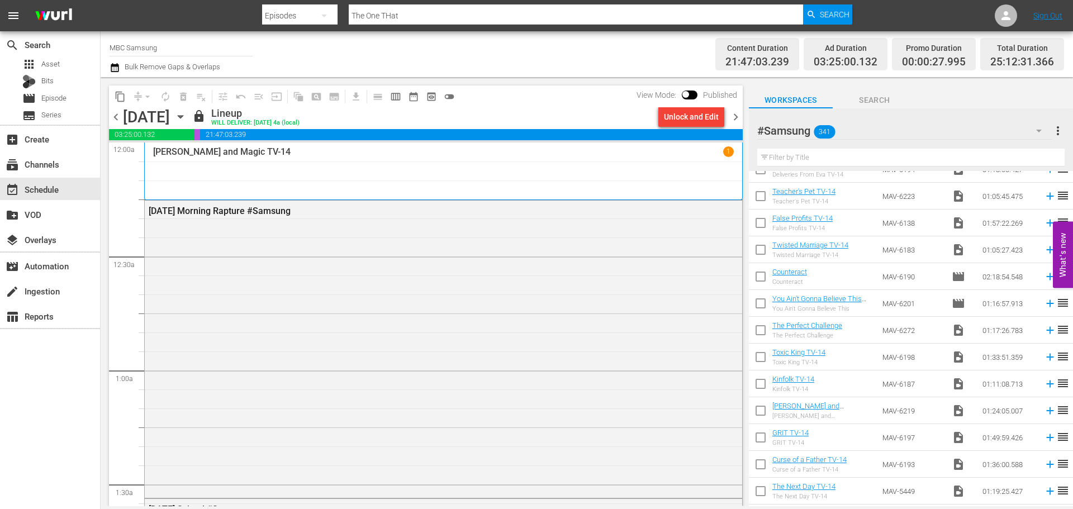
click at [737, 117] on span "chevron_right" at bounding box center [736, 117] width 14 height 14
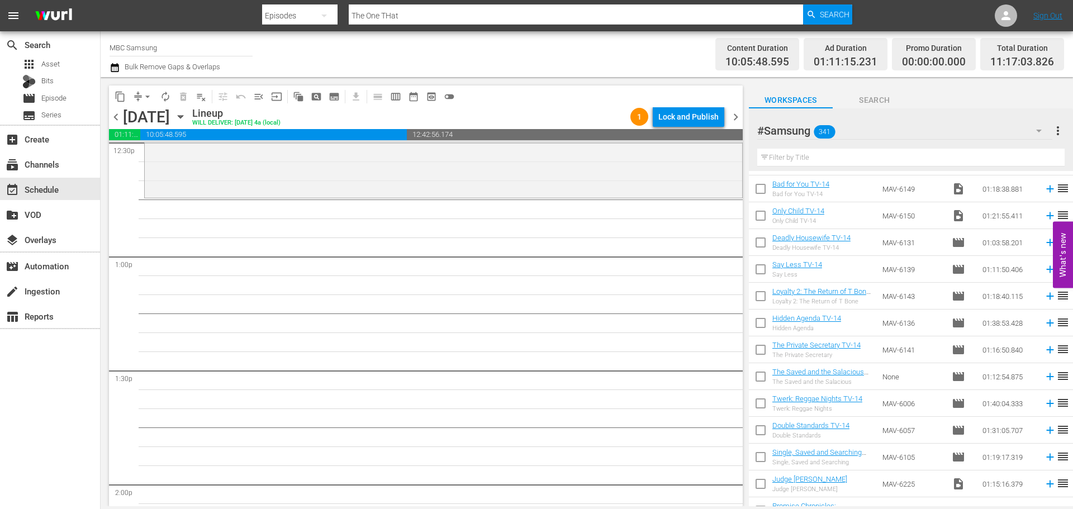
scroll to position [1230, 0]
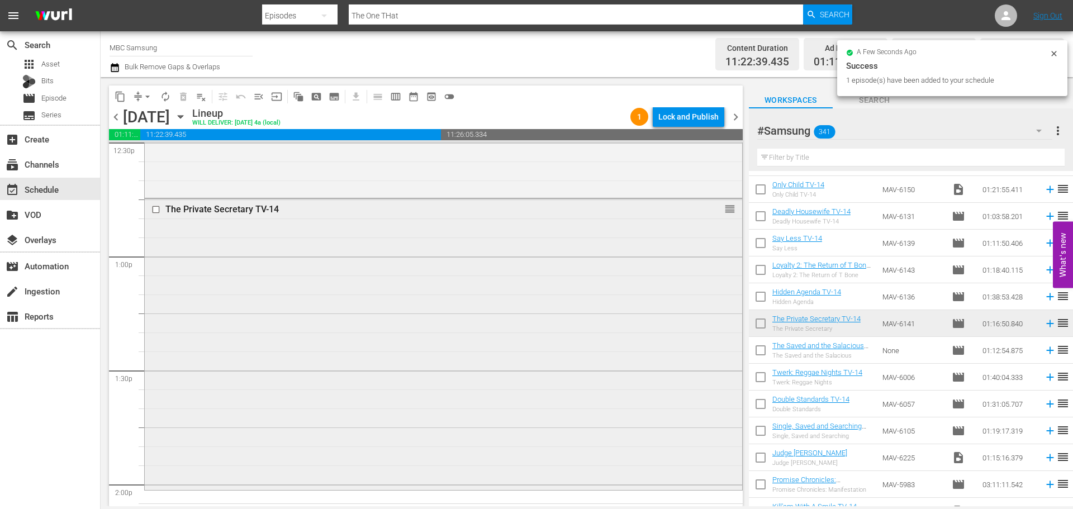
click at [488, 246] on div "The Private Secretary TV-14 reorder" at bounding box center [444, 343] width 598 height 289
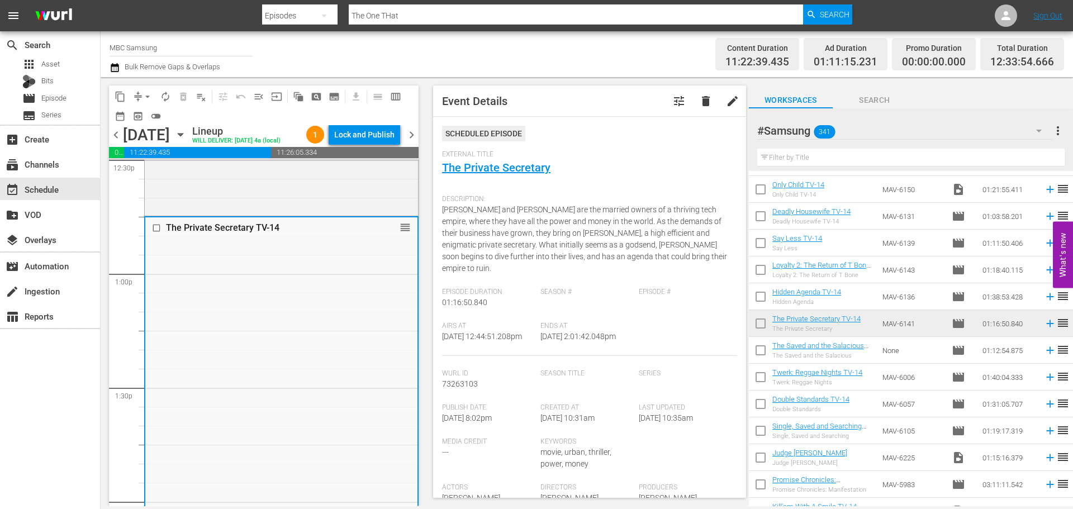
scroll to position [335, 0]
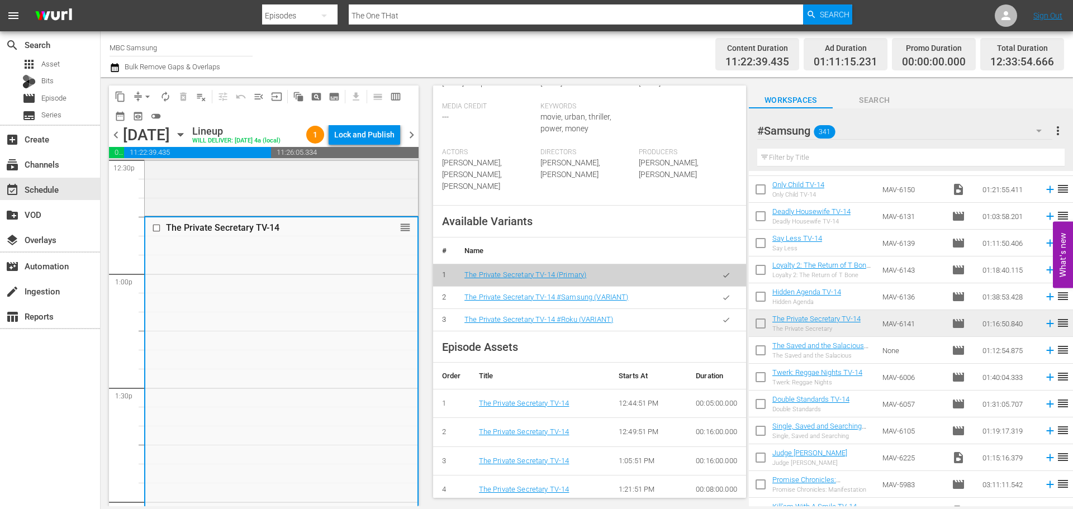
drag, startPoint x: 715, startPoint y: 287, endPoint x: 821, endPoint y: 286, distance: 106.2
click at [722, 294] on icon "button" at bounding box center [726, 298] width 8 height 8
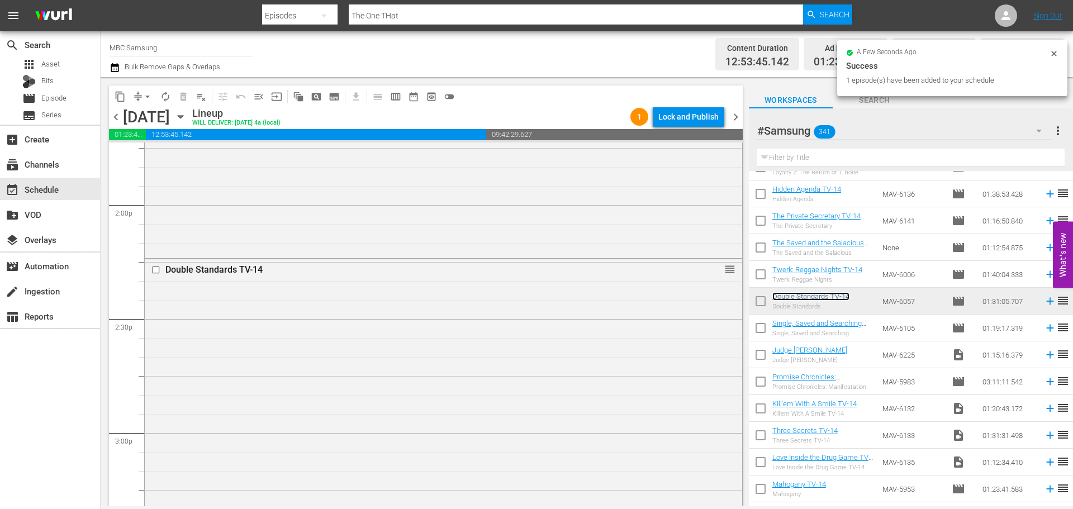
scroll to position [1398, 0]
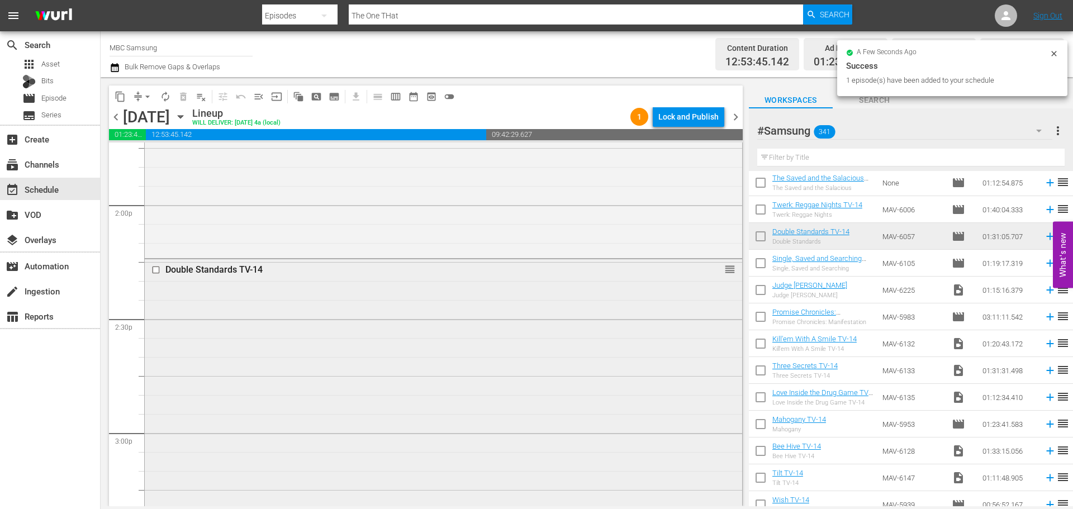
click at [533, 307] on div "Double Standards TV-14 reorder" at bounding box center [444, 430] width 598 height 343
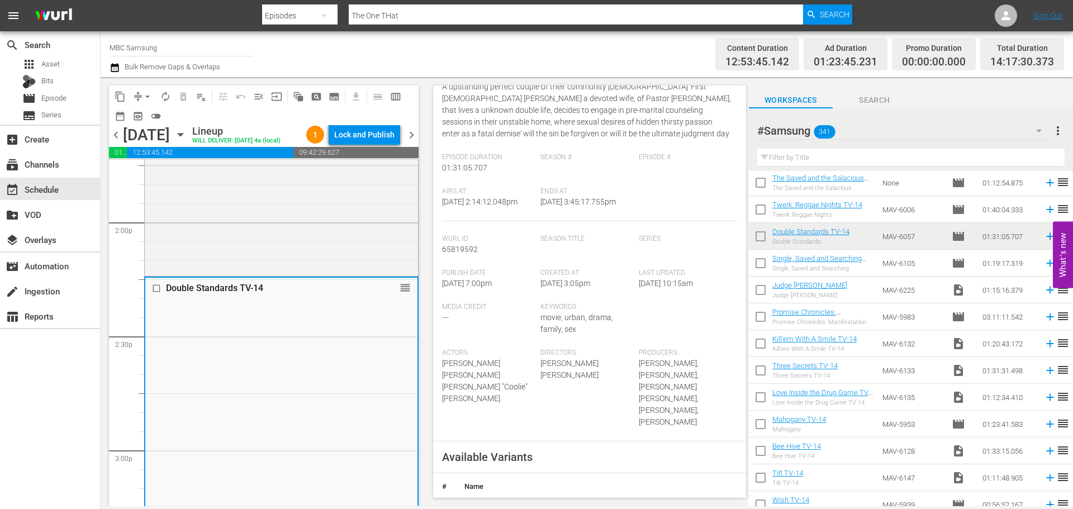
scroll to position [280, 0]
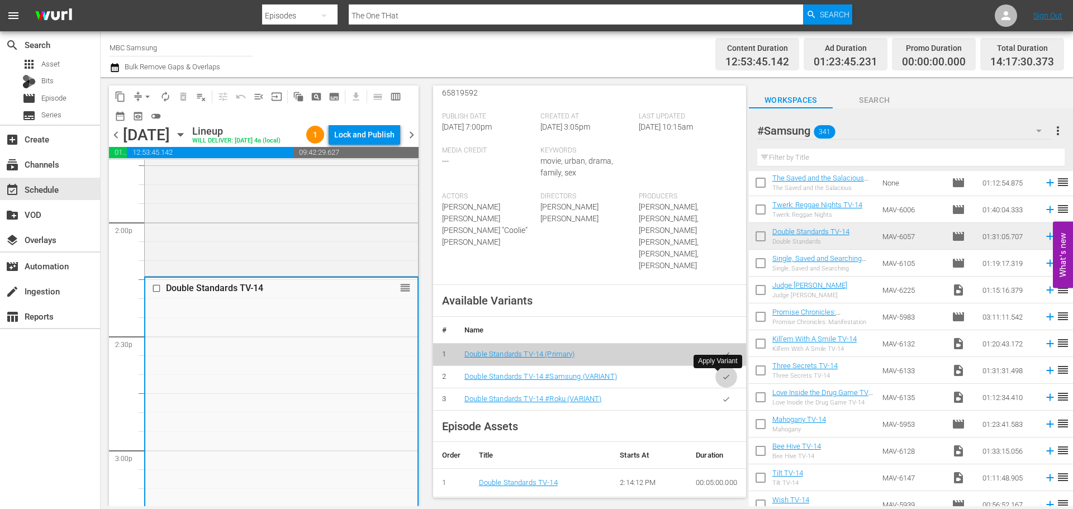
click at [716, 379] on button "button" at bounding box center [727, 377] width 22 height 22
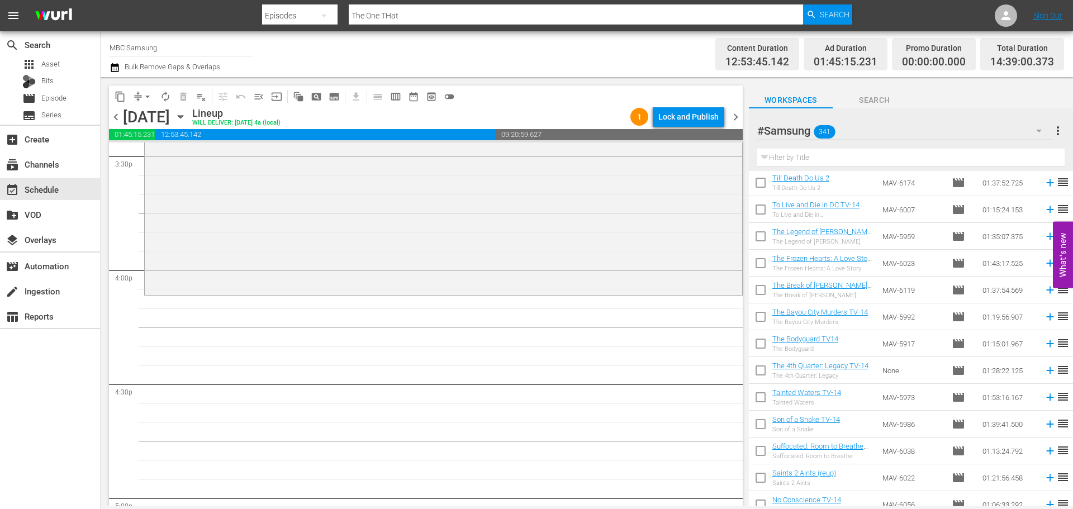
scroll to position [1901, 0]
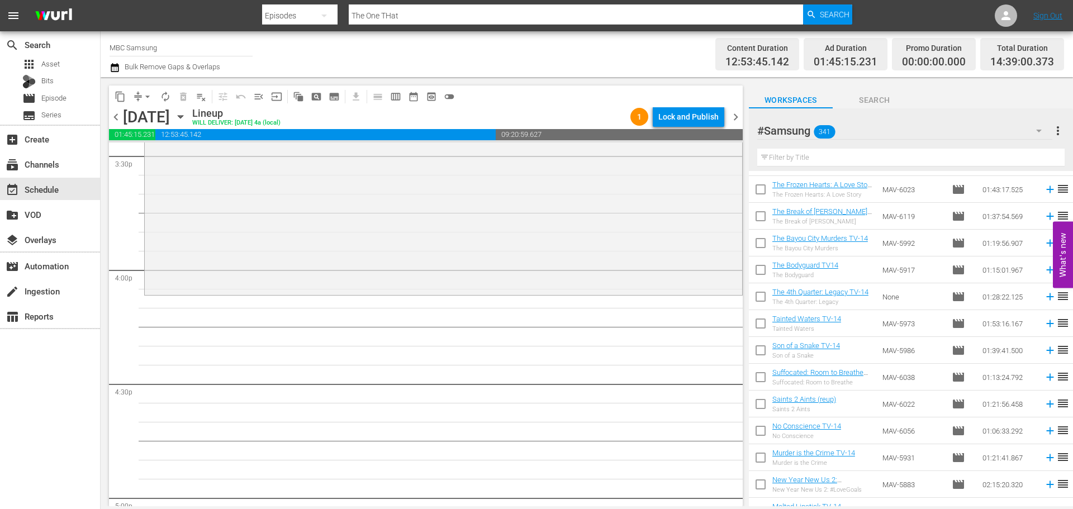
click at [976, 162] on input "text" at bounding box center [912, 158] width 308 height 18
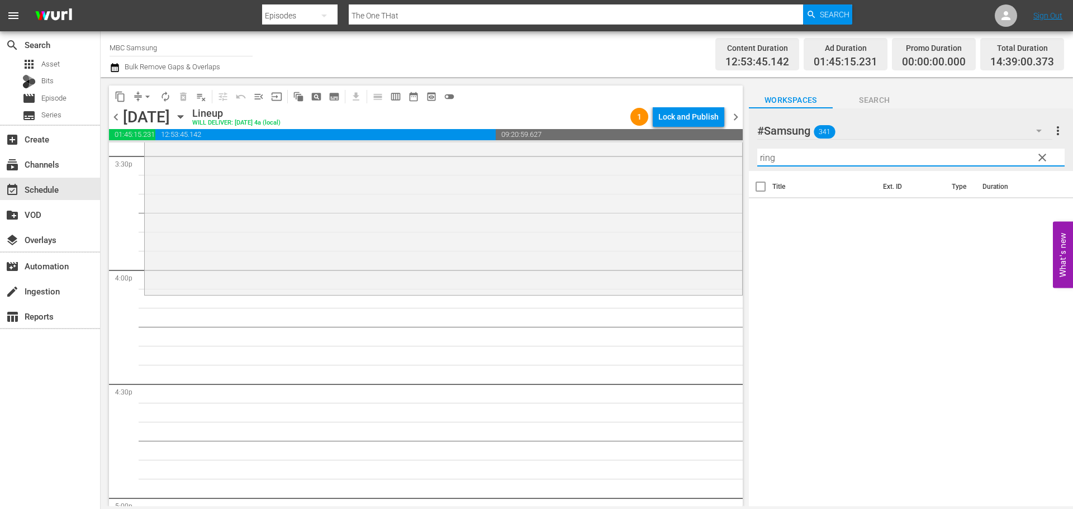
scroll to position [0, 0]
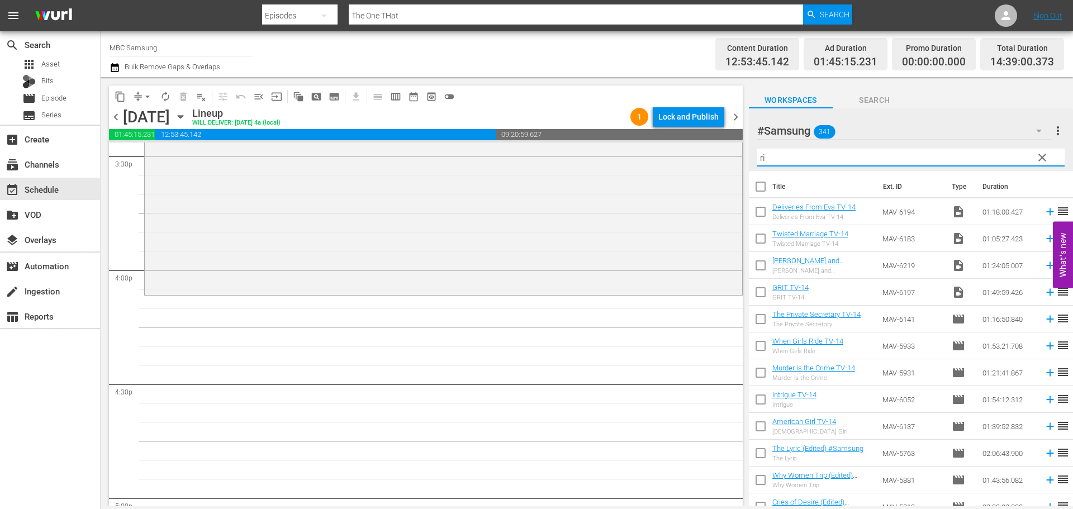
type input "r"
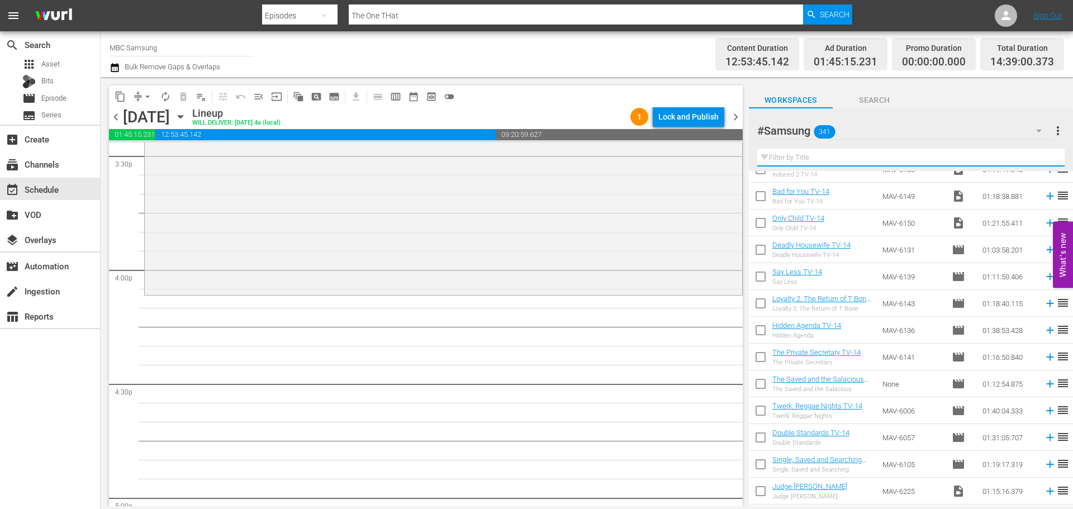
scroll to position [1230, 0]
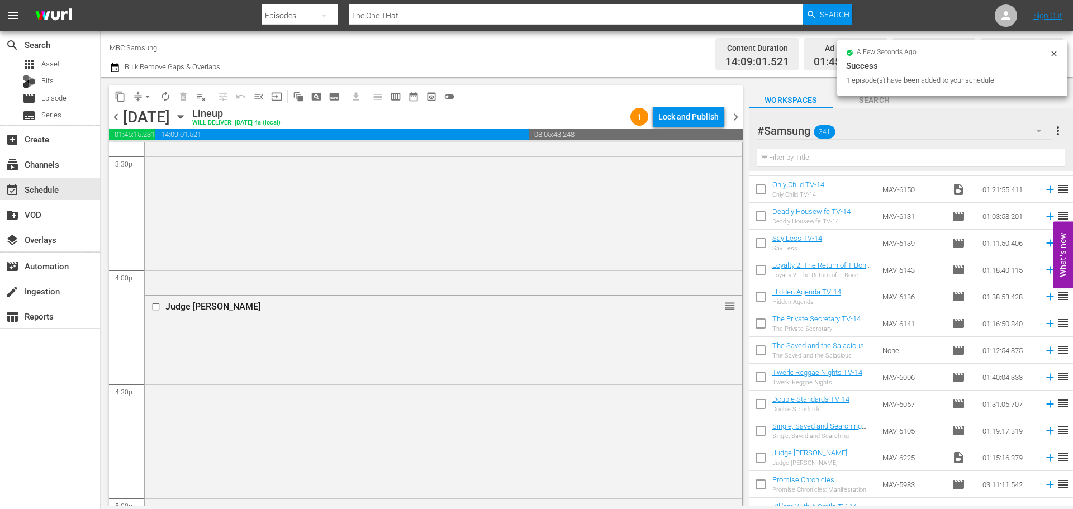
click at [482, 347] on div "Judge [PERSON_NAME] reorder" at bounding box center [444, 437] width 598 height 283
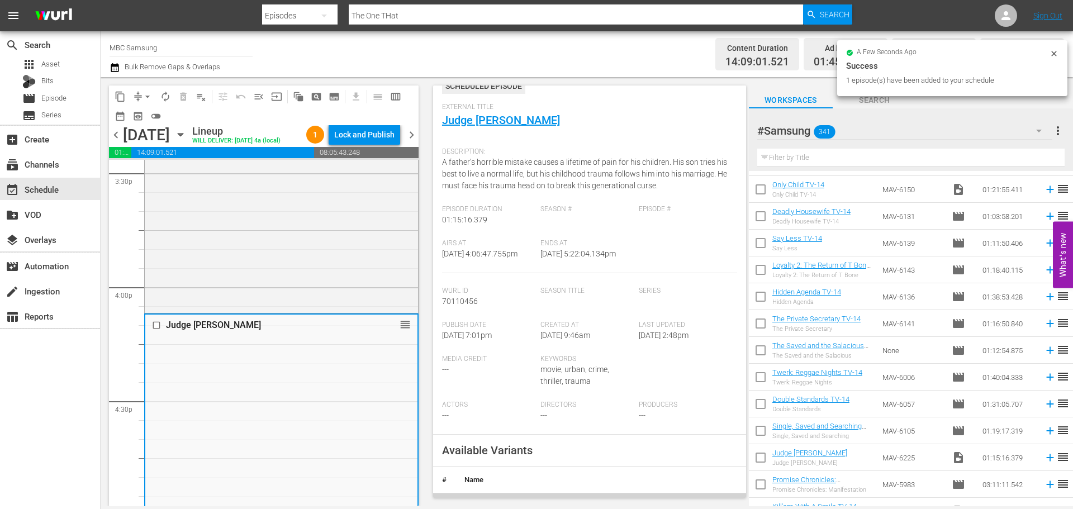
scroll to position [335, 0]
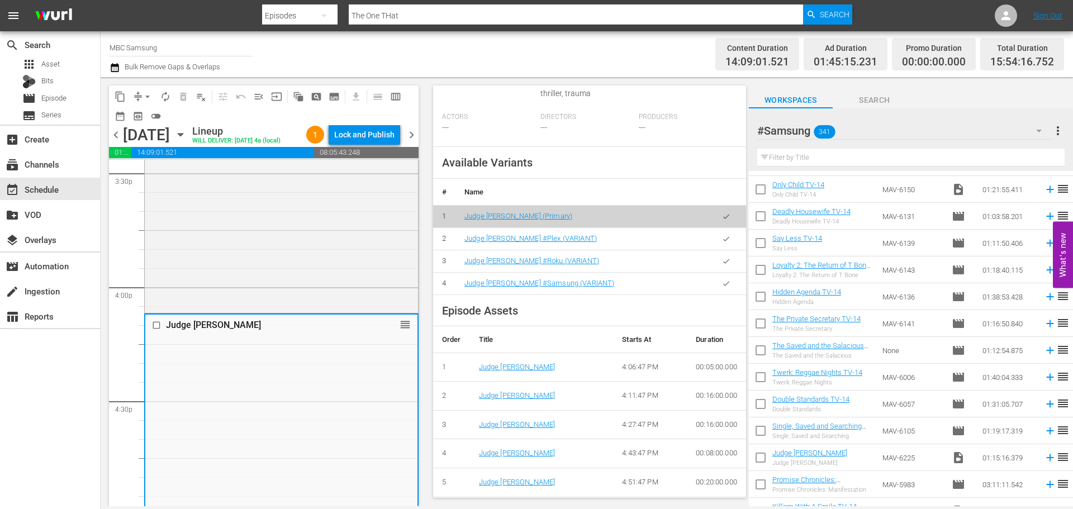
click at [722, 288] on icon "button" at bounding box center [726, 284] width 8 height 8
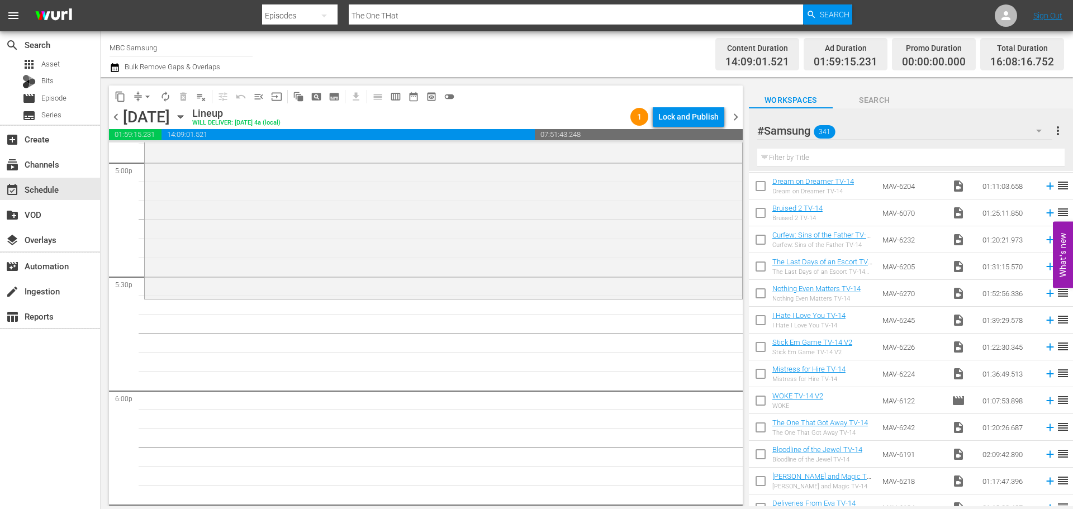
scroll to position [0, 0]
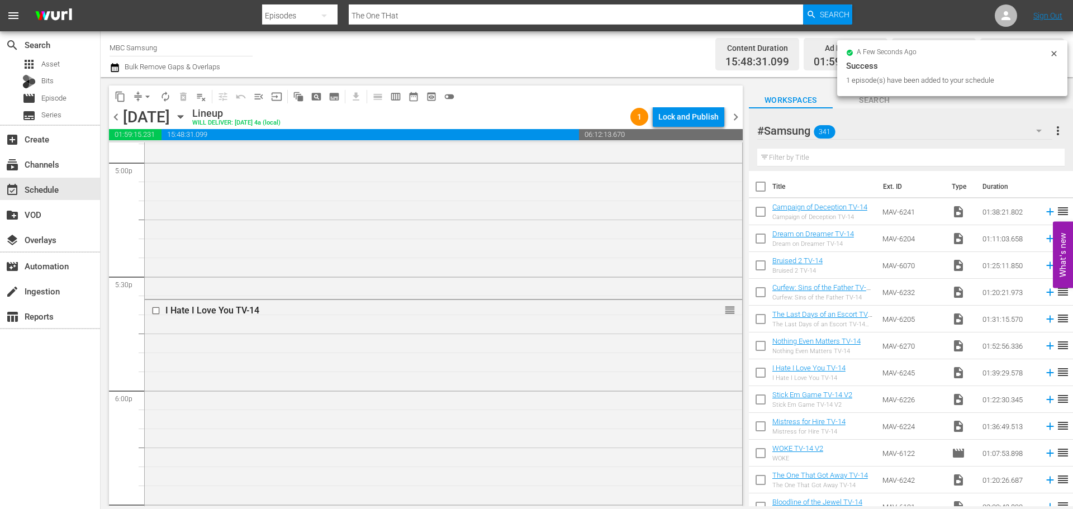
click at [404, 377] on div "I Hate I Love You TV-14 reorder" at bounding box center [444, 487] width 598 height 375
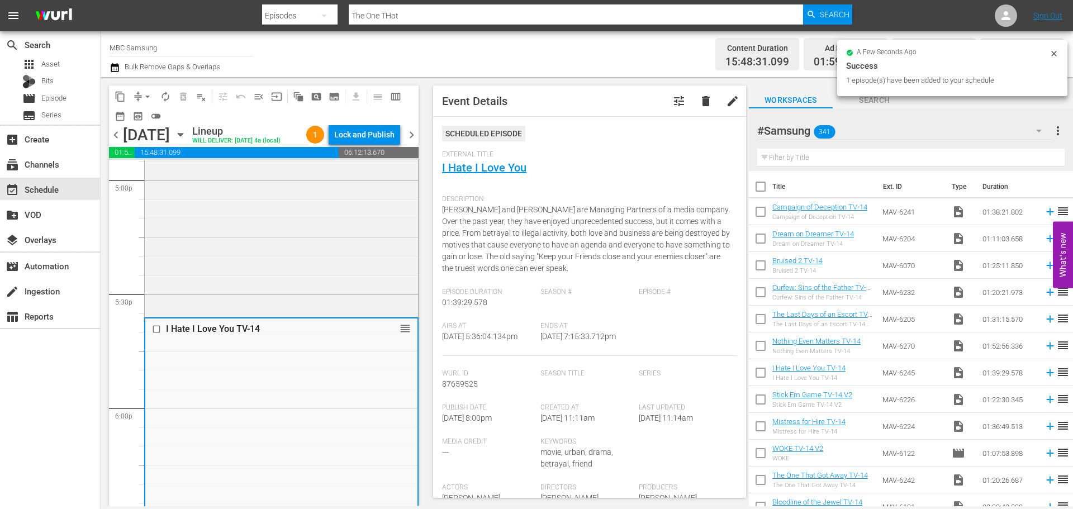
scroll to position [447, 0]
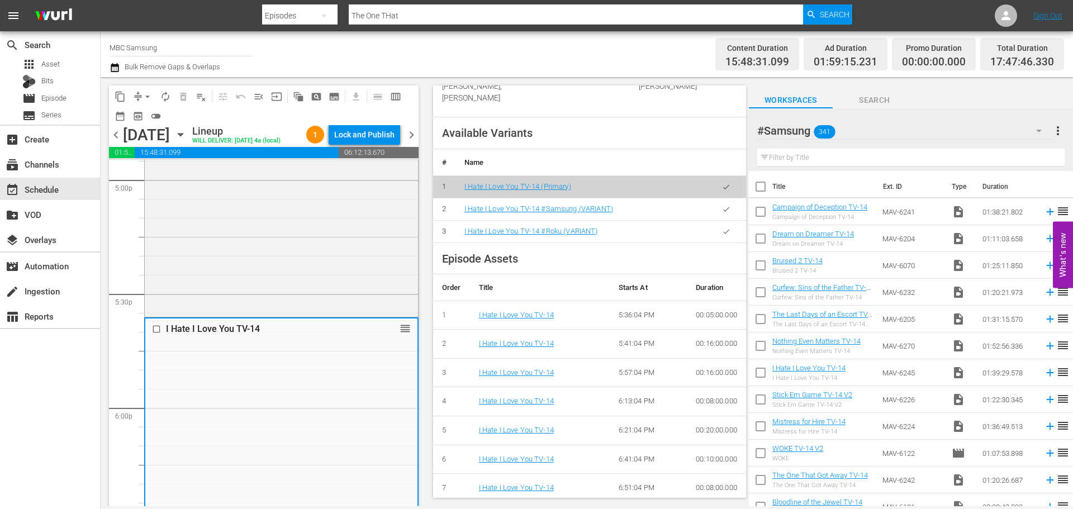
click at [722, 211] on icon "button" at bounding box center [726, 209] width 8 height 8
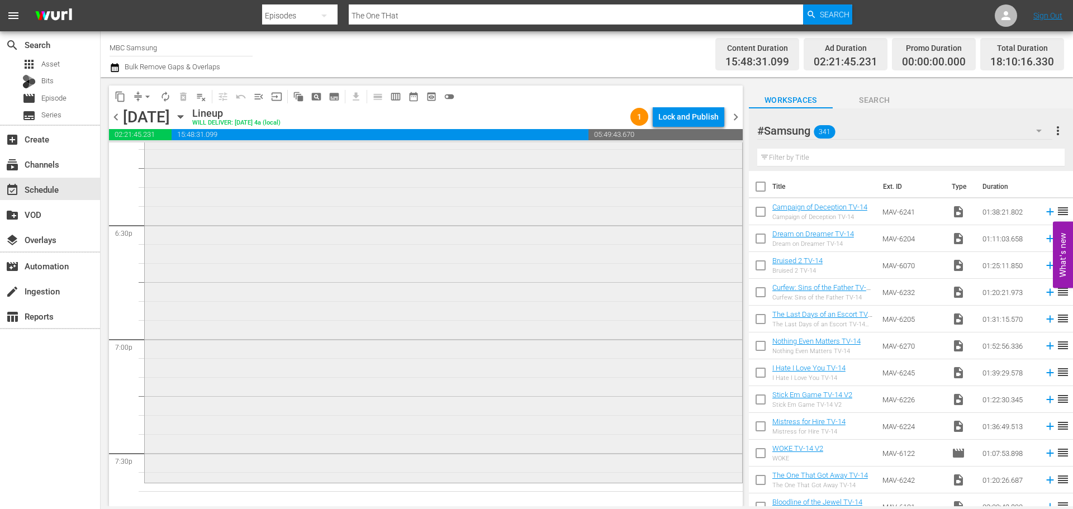
scroll to position [4305, 0]
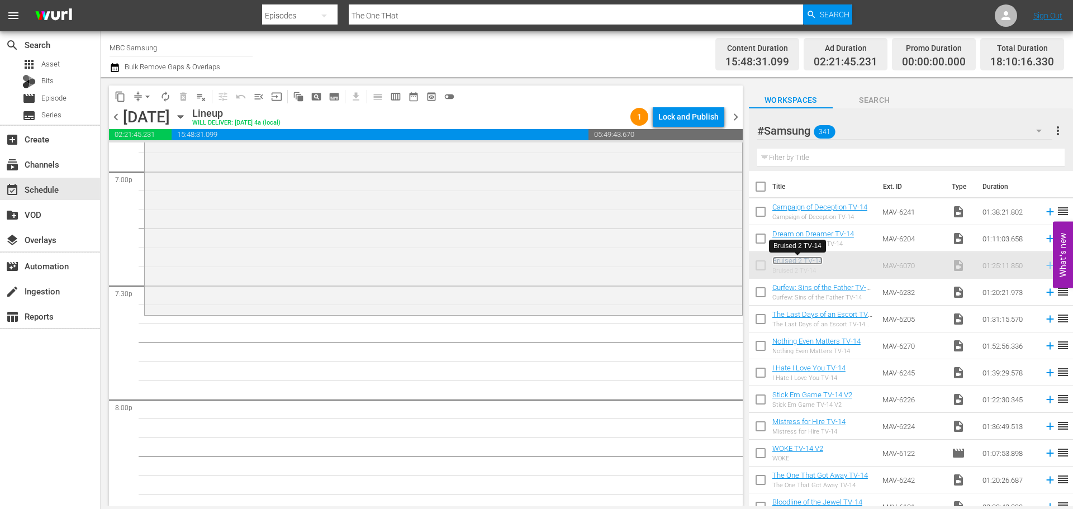
click at [801, 262] on link "Bruised 2 TV-14" at bounding box center [798, 261] width 50 height 8
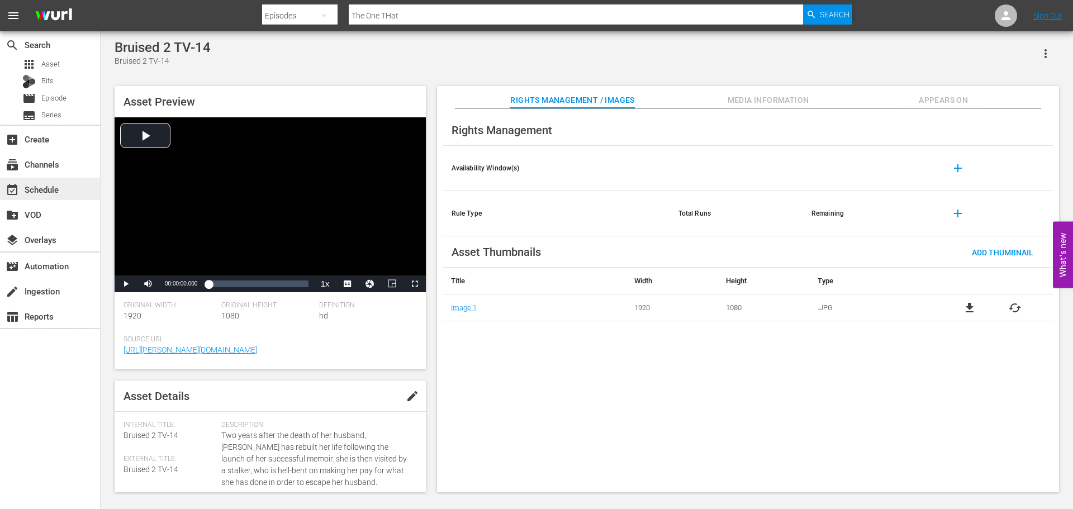
click at [56, 186] on div "event_available Schedule" at bounding box center [31, 188] width 63 height 10
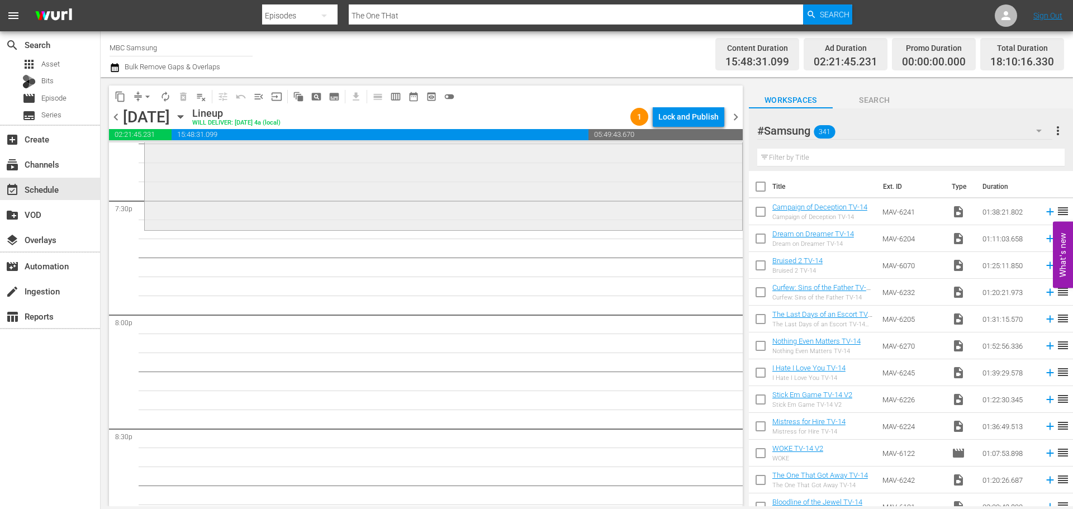
scroll to position [4305, 0]
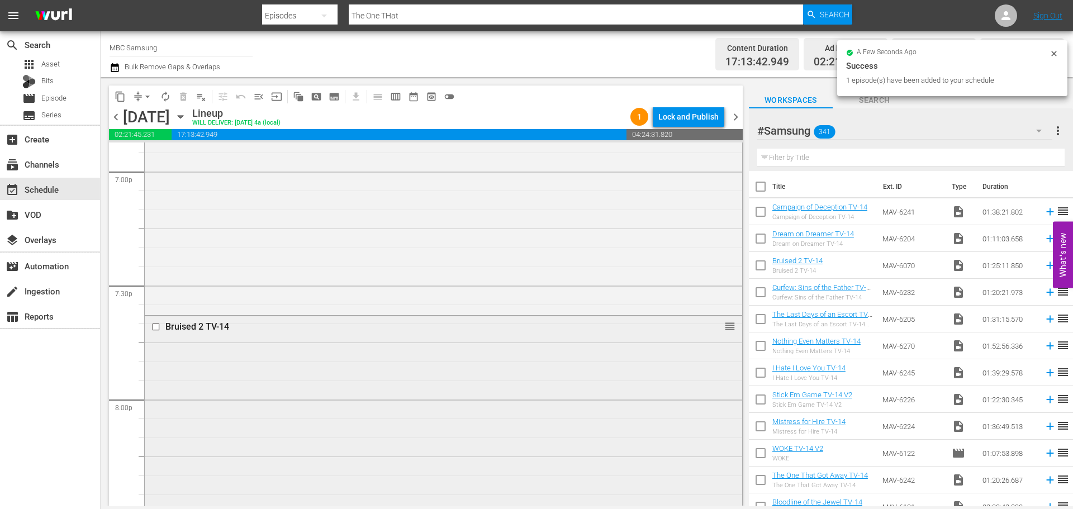
click at [417, 392] on div "Bruised 2 TV-14 reorder" at bounding box center [444, 476] width 598 height 320
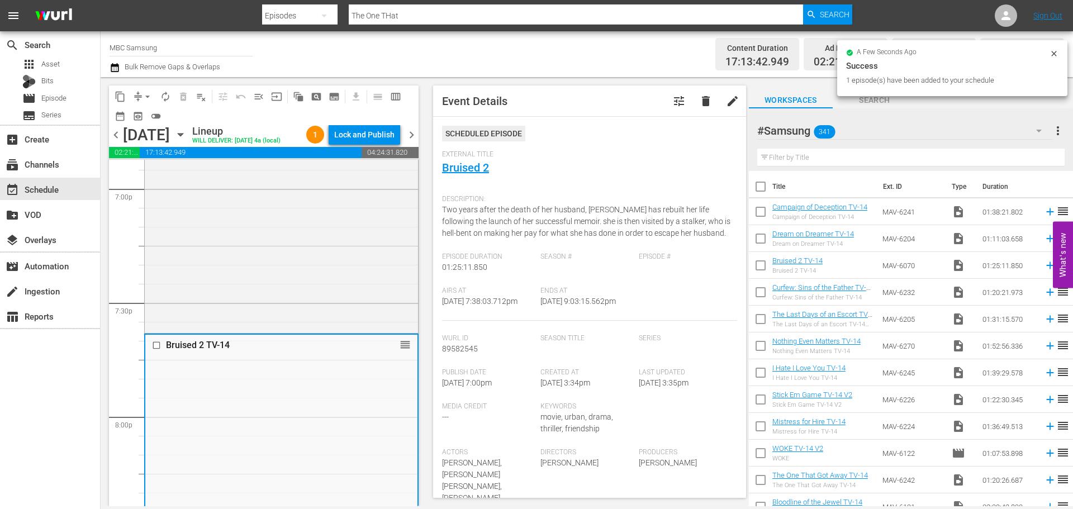
scroll to position [391, 0]
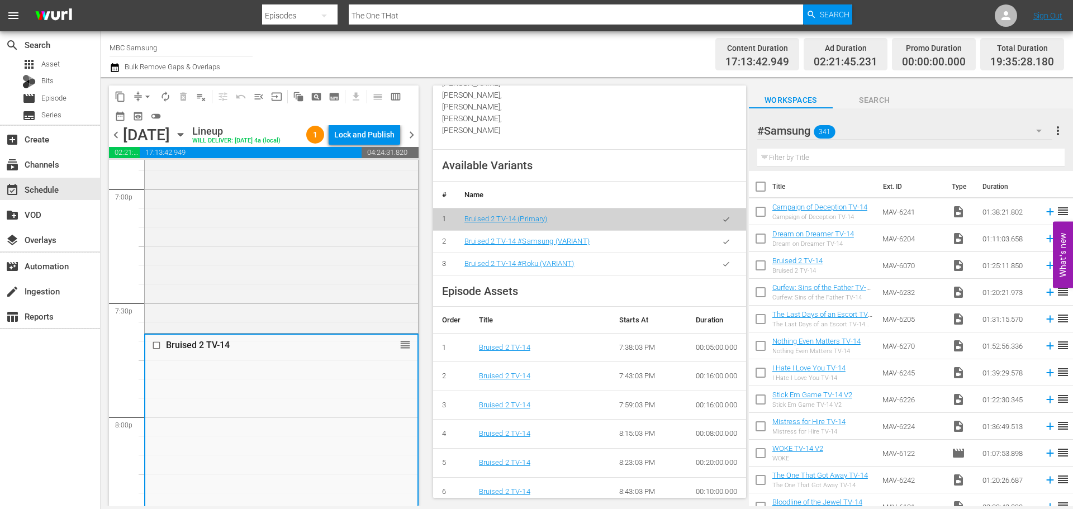
click at [716, 234] on button "button" at bounding box center [727, 242] width 22 height 22
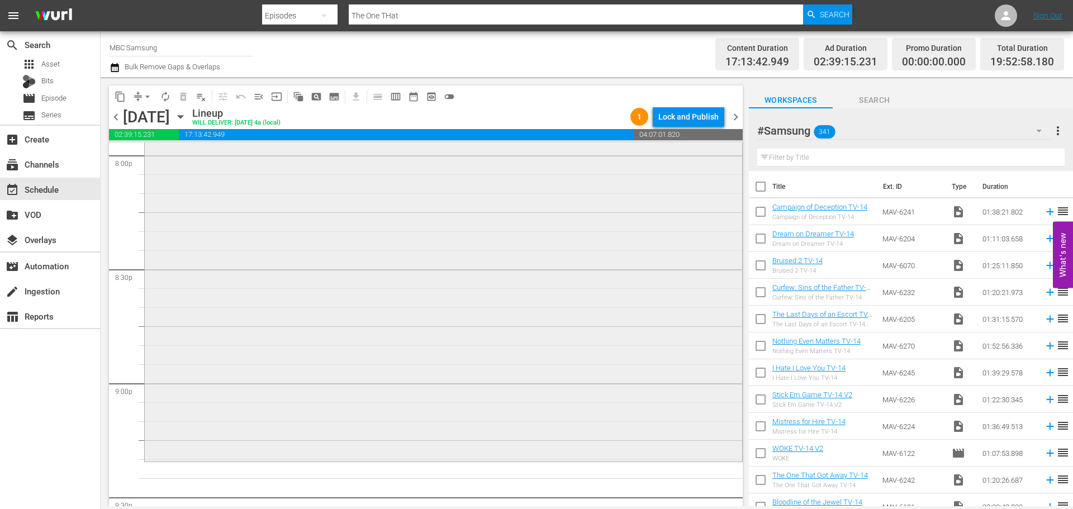
scroll to position [4641, 0]
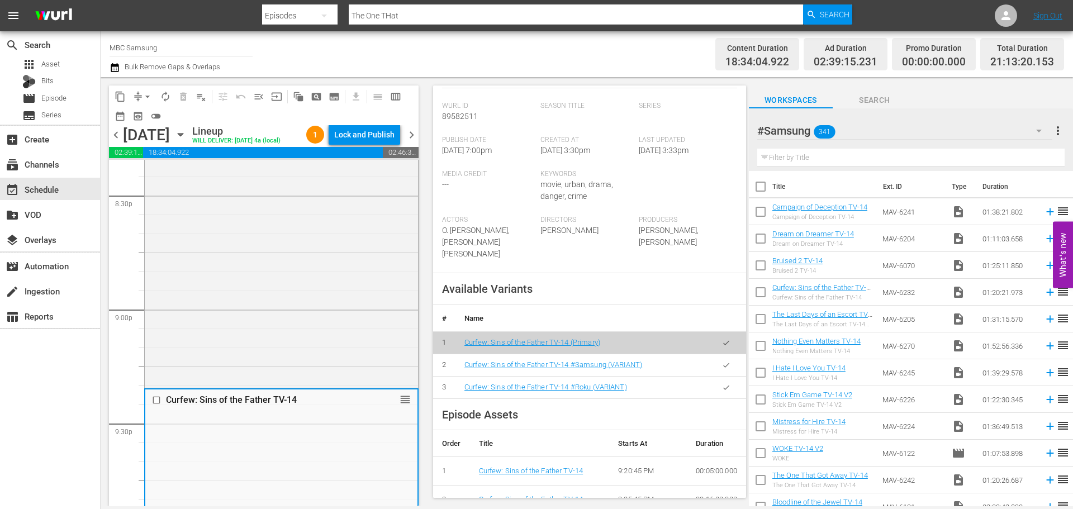
scroll to position [280, 0]
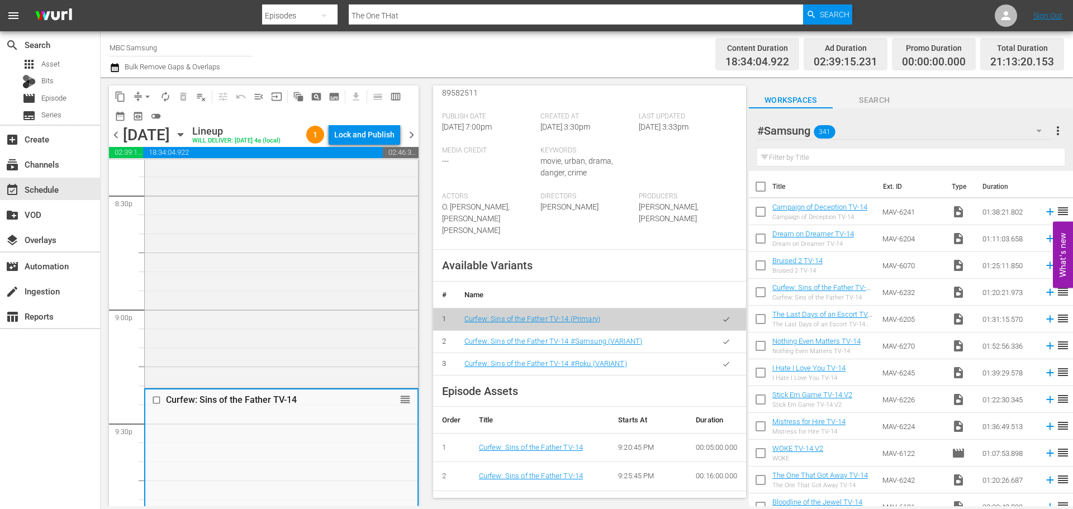
click at [722, 346] on icon "button" at bounding box center [726, 342] width 8 height 8
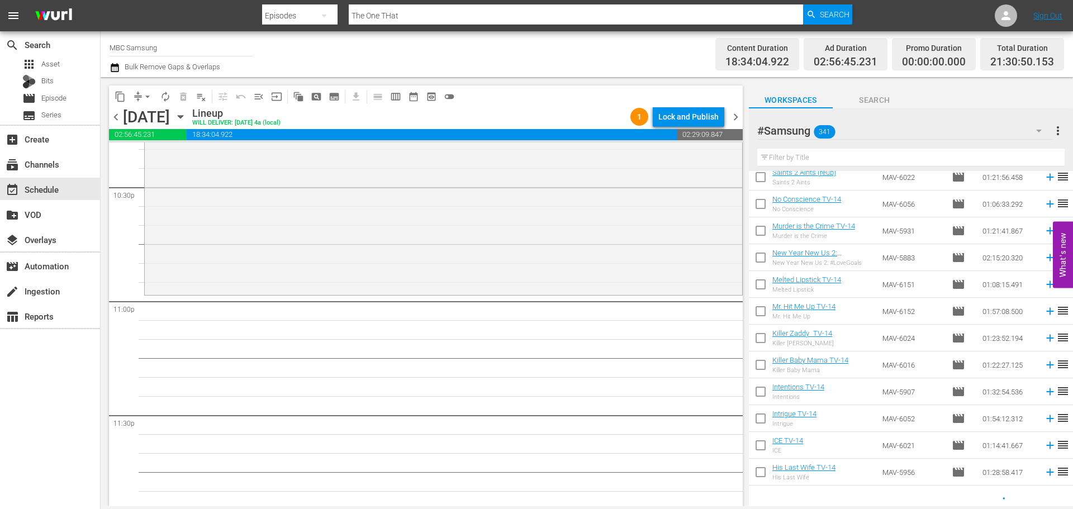
scroll to position [2132, 0]
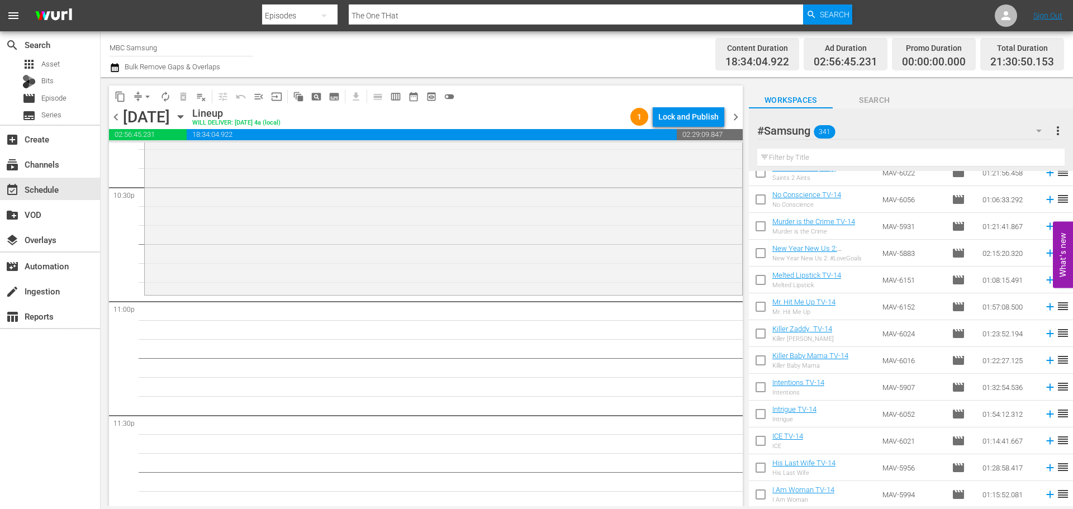
click at [821, 160] on input "text" at bounding box center [912, 158] width 308 height 18
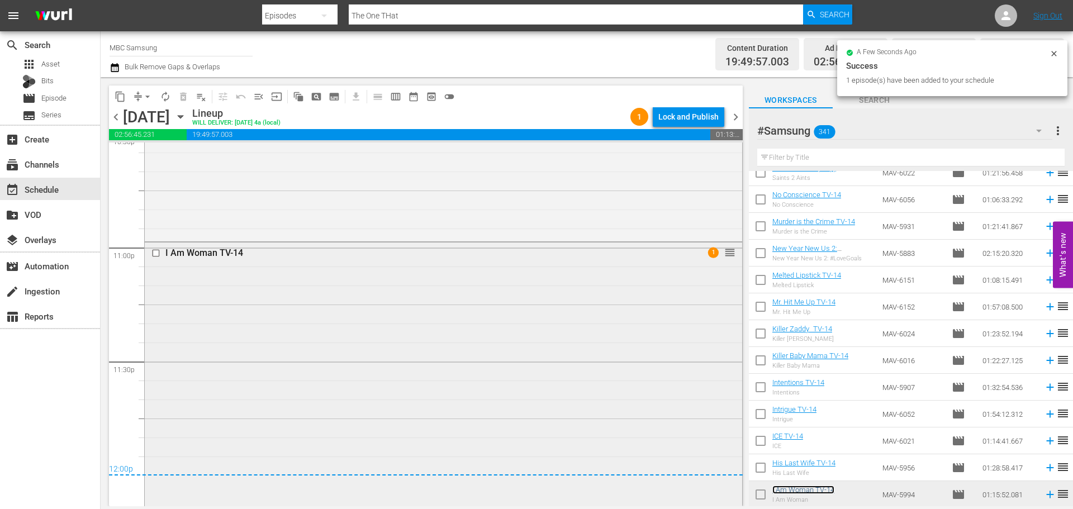
scroll to position [5166, 0]
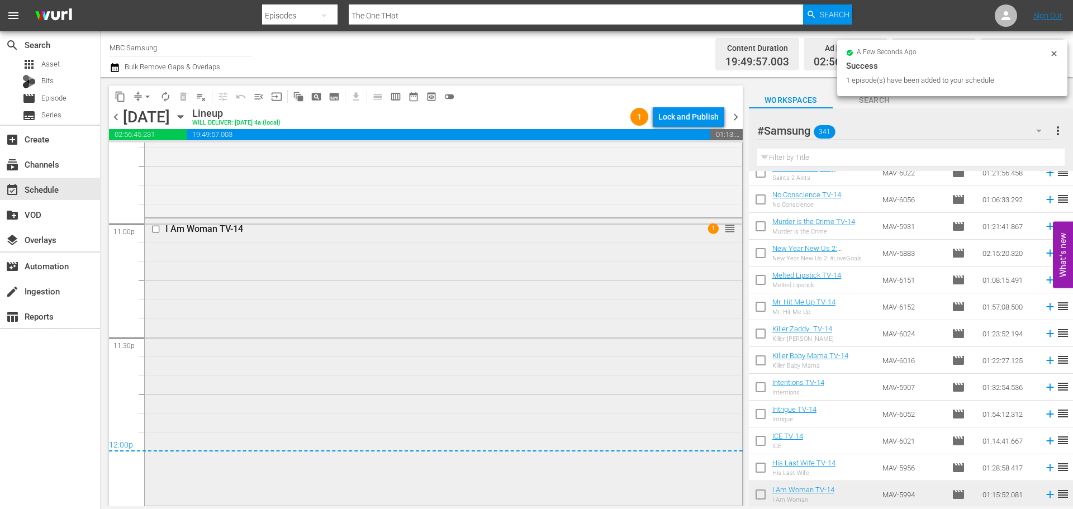
click at [394, 305] on div "I Am Woman TV-14 1 reorder" at bounding box center [444, 361] width 598 height 285
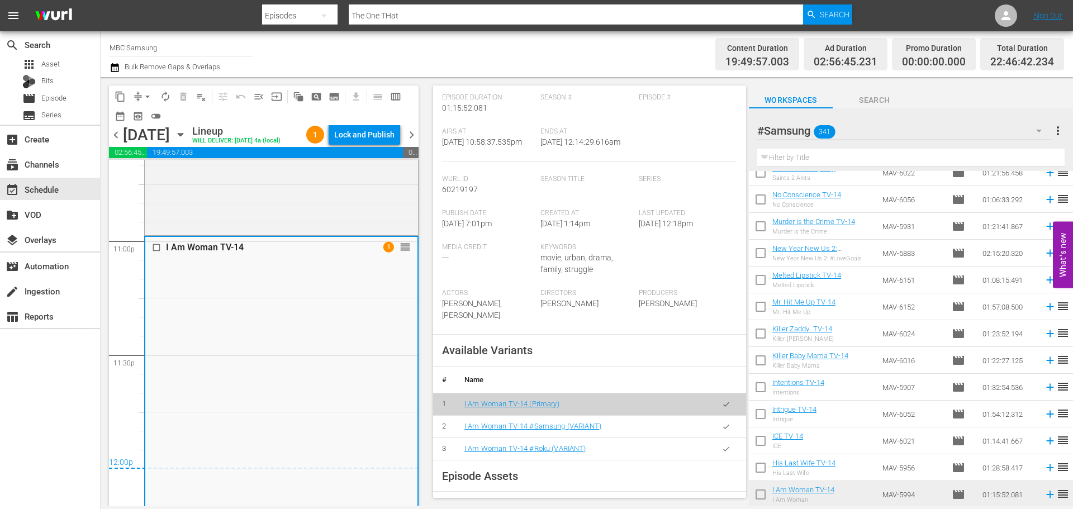
scroll to position [395, 0]
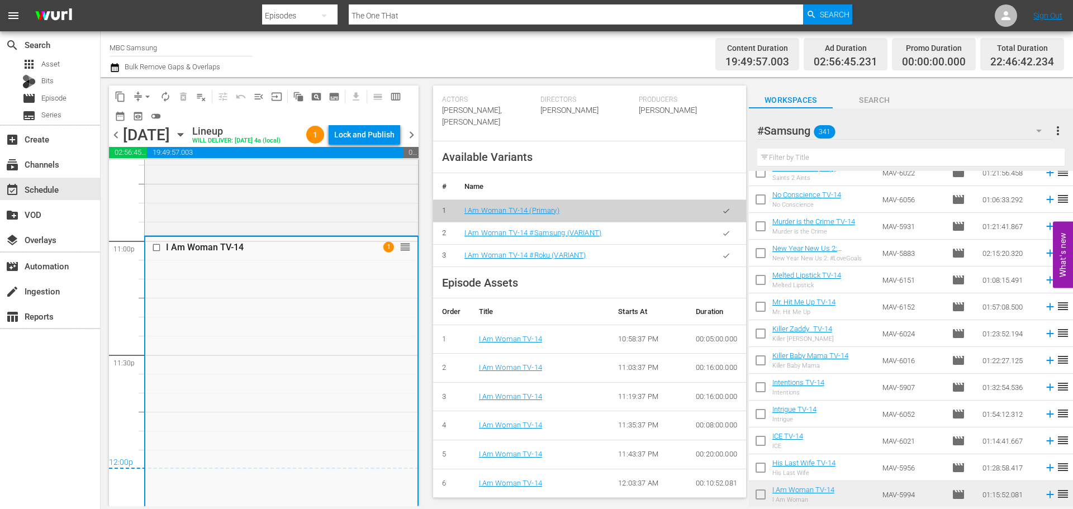
click at [722, 236] on icon "button" at bounding box center [726, 233] width 8 height 8
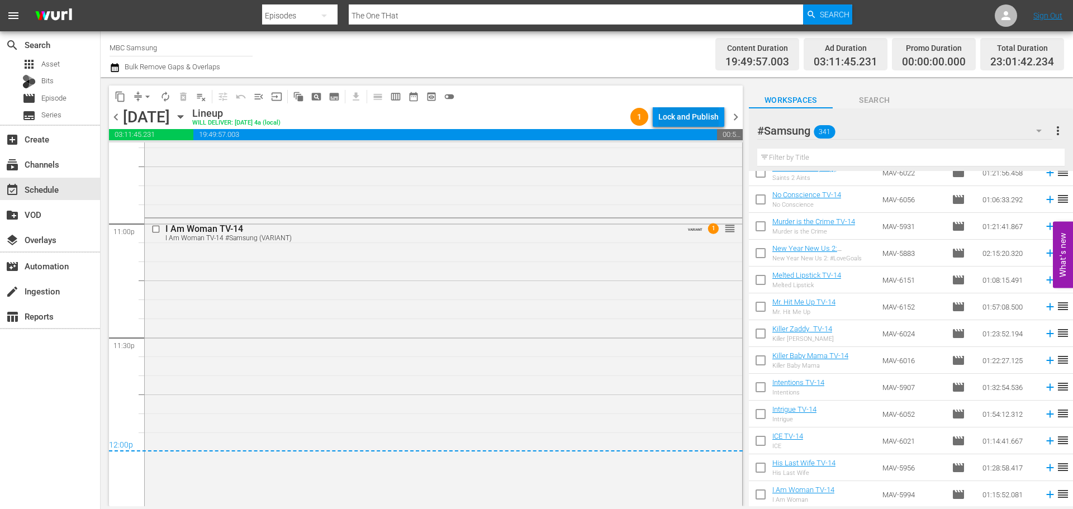
click at [704, 119] on div "Lock and Publish" at bounding box center [689, 117] width 60 height 20
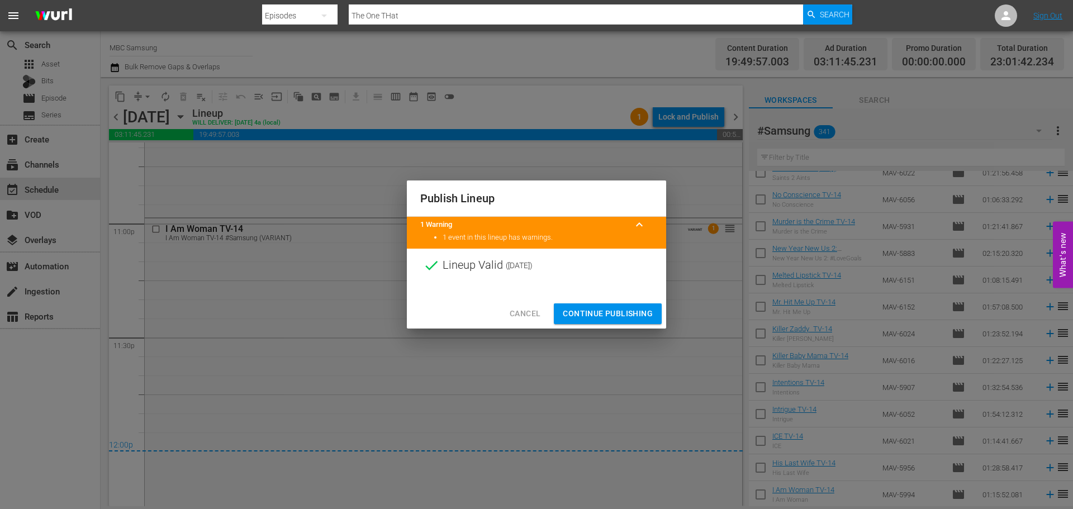
click at [596, 323] on button "Continue Publishing" at bounding box center [608, 314] width 108 height 21
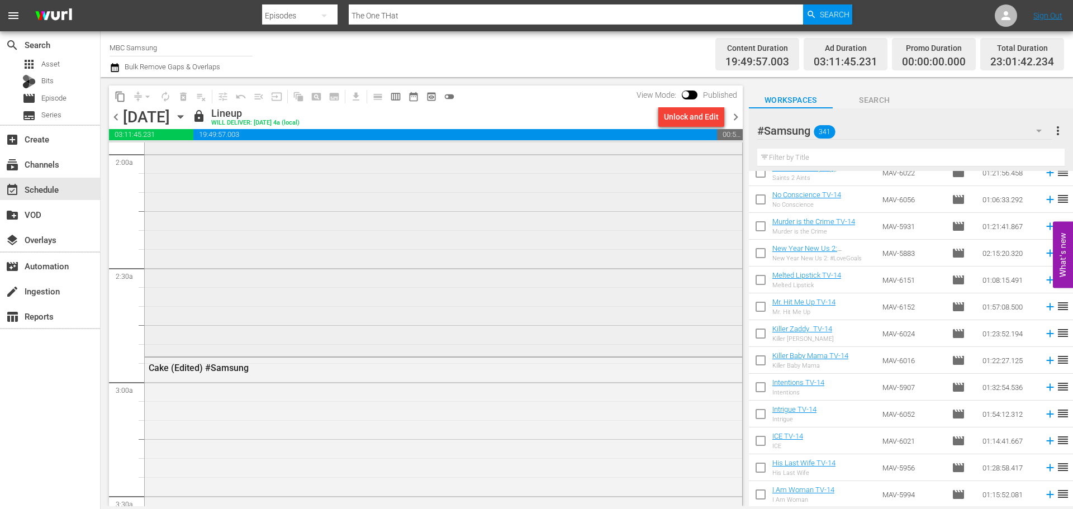
scroll to position [447, 0]
